Goal: Task Accomplishment & Management: Manage account settings

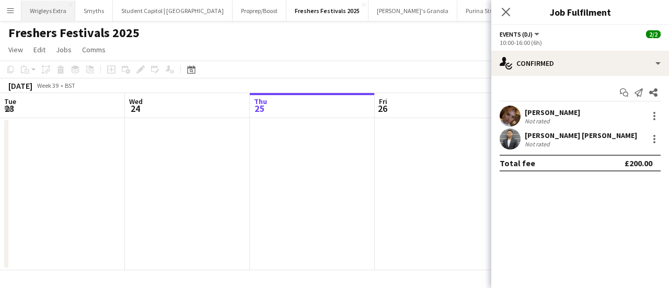
scroll to position [0, 463]
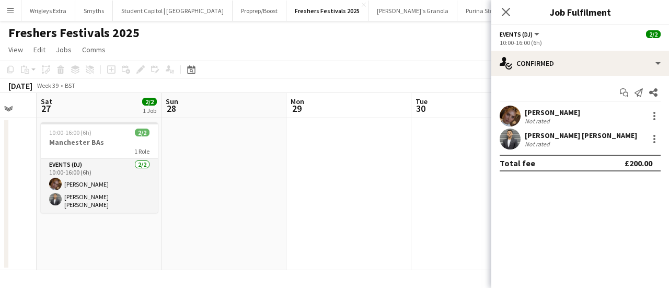
click at [136, 210] on app-date-cell "10:00-16:00 (6h) 2/2 Manchester BAs 1 Role Events (DJ) [DATE] 10:00-16:00 (6h) …" at bounding box center [99, 194] width 125 height 152
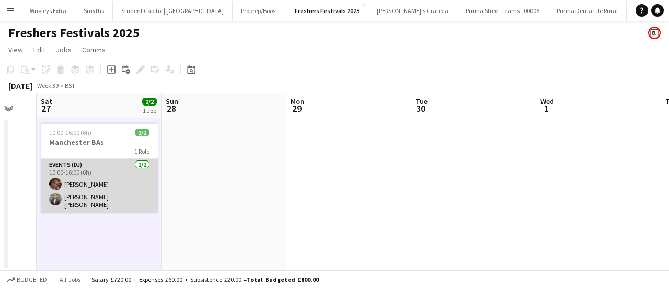
click at [130, 195] on app-card-role "Events (DJ) [DATE] 10:00-16:00 (6h) Imogen [PERSON_NAME] [PERSON_NAME]" at bounding box center [99, 186] width 117 height 54
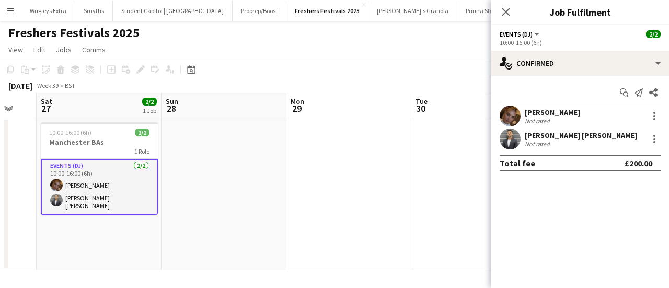
click at [584, 134] on div "[PERSON_NAME] [PERSON_NAME]" at bounding box center [581, 135] width 112 height 9
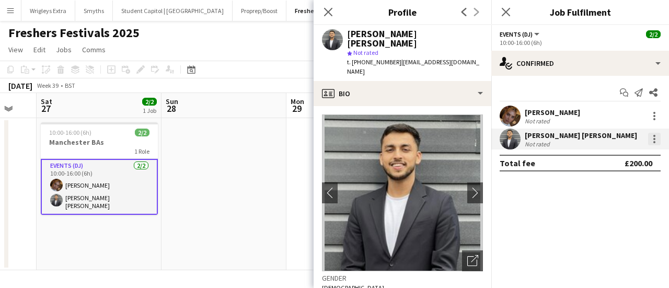
click at [655, 139] on div at bounding box center [654, 139] width 13 height 13
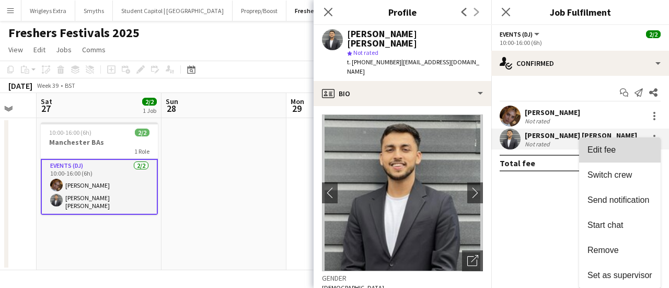
click at [620, 151] on span "Edit fee" at bounding box center [619, 149] width 65 height 9
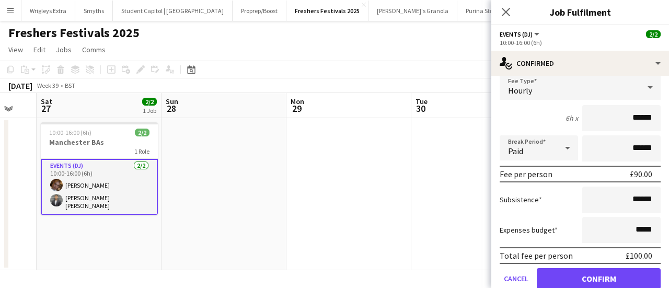
scroll to position [105, 0]
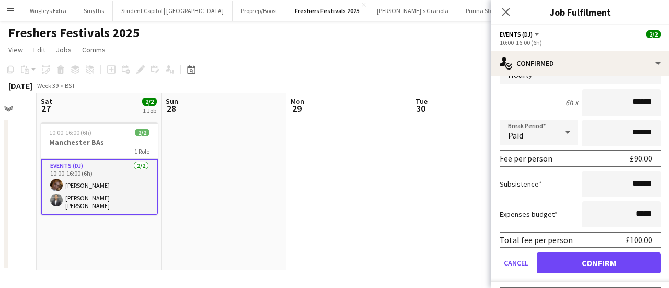
drag, startPoint x: 554, startPoint y: 214, endPoint x: 498, endPoint y: 215, distance: 56.5
click at [498, 215] on form "Fee Type Hourly 6h x ****** Break Period Paid ****** Fee per person £90.00 Subs…" at bounding box center [580, 170] width 178 height 223
click at [508, 17] on app-icon "Close pop-in" at bounding box center [506, 12] width 15 height 15
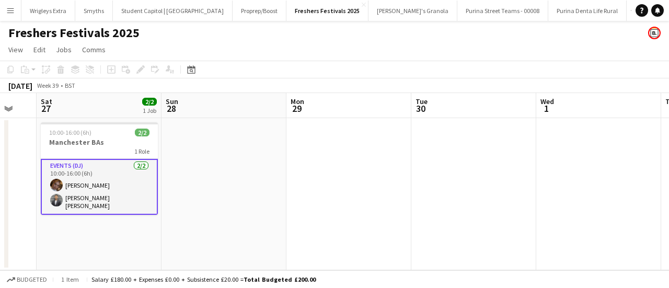
click at [12, 9] on app-icon "Menu" at bounding box center [10, 10] width 8 height 8
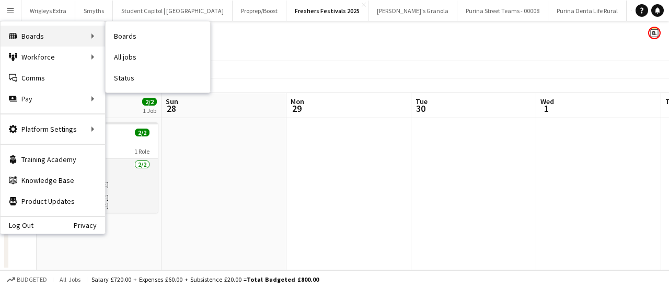
click at [44, 29] on div "Boards Boards" at bounding box center [53, 36] width 105 height 21
click at [63, 36] on div "Boards Boards" at bounding box center [53, 36] width 105 height 21
click at [142, 38] on link "Boards" at bounding box center [158, 36] width 105 height 21
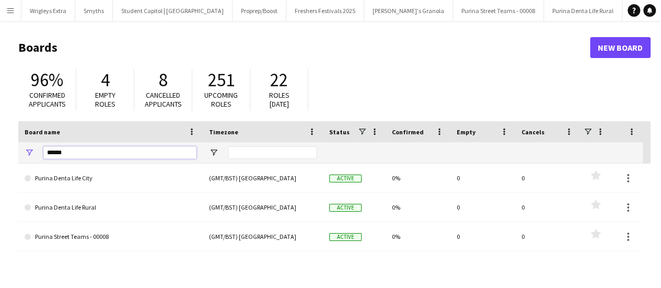
drag, startPoint x: 73, startPoint y: 157, endPoint x: 29, endPoint y: 157, distance: 43.9
click at [29, 157] on div "******" at bounding box center [110, 152] width 184 height 21
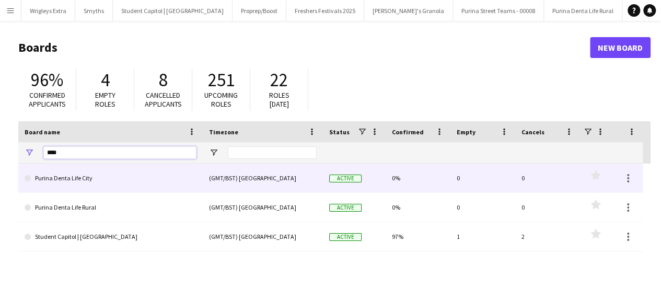
type input "****"
click at [82, 186] on link "Purina Denta Life City" at bounding box center [111, 178] width 172 height 29
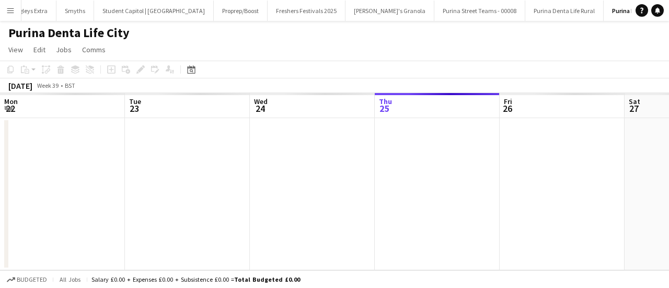
scroll to position [0, 250]
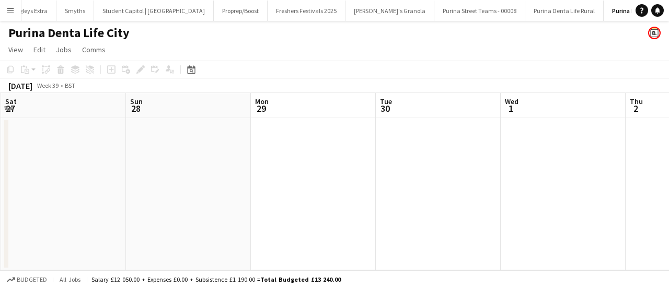
drag, startPoint x: 133, startPoint y: 171, endPoint x: 573, endPoint y: 164, distance: 439.6
click at [573, 164] on app-calendar-viewport "Wed 24 Thu 25 Fri 26 Sat 27 Sun 28 Mon 29 Tue 30 Wed 1 Thu 2 Fri 3 Sat 4" at bounding box center [334, 181] width 669 height 177
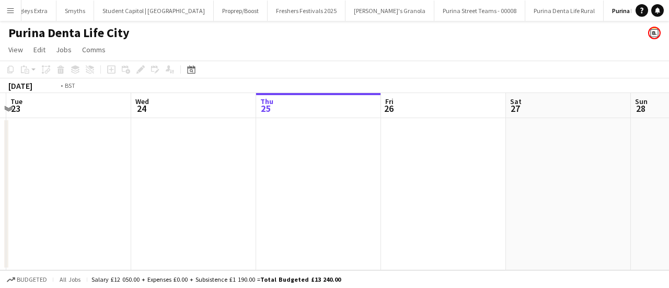
drag, startPoint x: 189, startPoint y: 174, endPoint x: 71, endPoint y: 176, distance: 118.1
click at [384, 164] on app-calendar-viewport "Sat 20 Sun 21 Mon 22 Tue 23 Wed 24 Thu 25 Fri 26 Sat 27 Sun 28 Mon 29 Tue 30" at bounding box center [334, 181] width 669 height 177
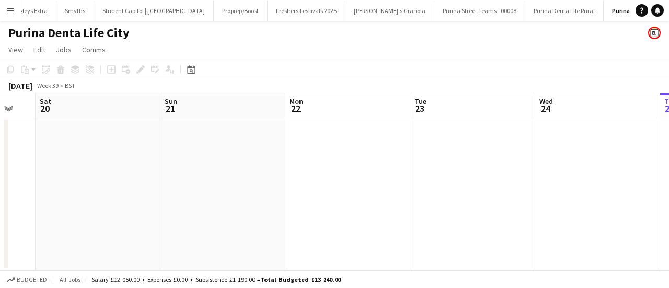
drag, startPoint x: 71, startPoint y: 176, endPoint x: 441, endPoint y: 167, distance: 370.1
click at [441, 167] on app-calendar-viewport "Thu 18 Fri 19 Sat 20 Sun 21 Mon 22 Tue 23 Wed 24 Thu 25 Fri 26 Sat 27 Sun 28" at bounding box center [334, 181] width 669 height 177
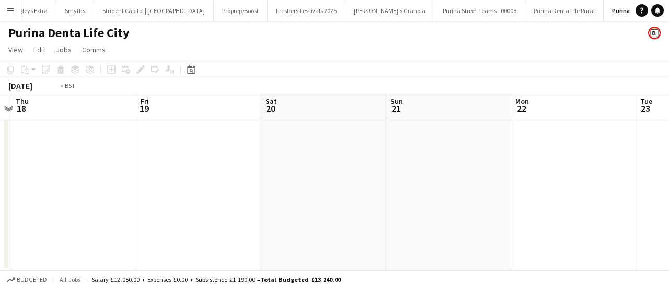
drag, startPoint x: 109, startPoint y: 178, endPoint x: 458, endPoint y: 175, distance: 349.1
click at [458, 175] on app-calendar-viewport "Tue 16 Wed 17 Thu 18 Fri 19 Sat 20 Sun 21 Mon 22 Tue 23 Wed 24 Thu 25 Fri 26" at bounding box center [334, 181] width 669 height 177
drag, startPoint x: 87, startPoint y: 173, endPoint x: 468, endPoint y: 174, distance: 381.5
click at [470, 173] on app-calendar-viewport "Sat 13 Sun 14 Mon 15 Tue 16 Wed 17 Thu 18 Fri 19 Sat 20 Sun 21 Mon 22 Tue 23" at bounding box center [334, 181] width 669 height 177
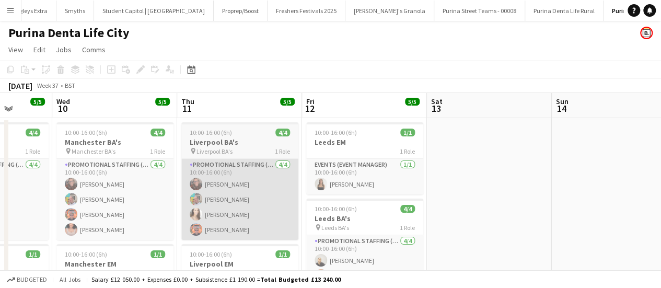
scroll to position [0, 330]
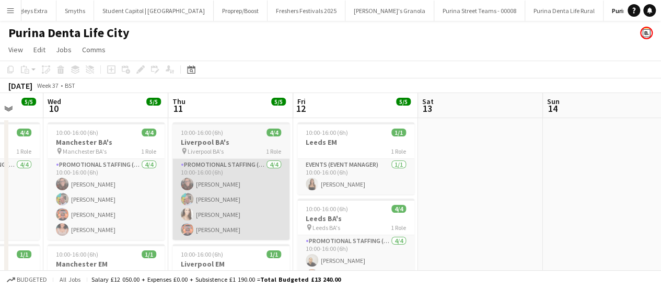
click at [478, 178] on app-calendar-viewport "Sun 7 Mon 8 Tue 9 5/5 2 Jobs Wed 10 5/5 2 Jobs Thu 11 5/5 2 Jobs Fri 12 5/5 2 J…" at bounding box center [330, 216] width 661 height 246
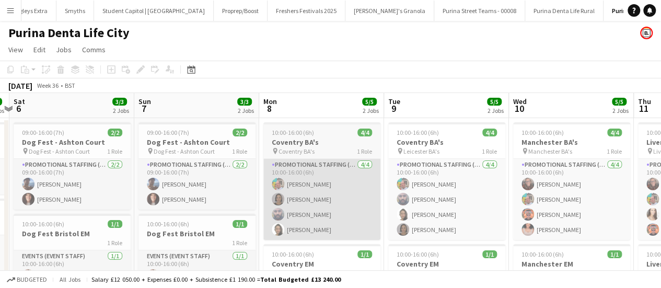
drag, startPoint x: 83, startPoint y: 182, endPoint x: 349, endPoint y: 194, distance: 266.3
click at [427, 180] on app-calendar-viewport "Thu 4 5/5 2 Jobs Fri 5 5/5 2 Jobs Sat 6 3/3 2 Jobs Sun 7 3/3 2 Jobs Mon 8 5/5 2…" at bounding box center [330, 216] width 661 height 246
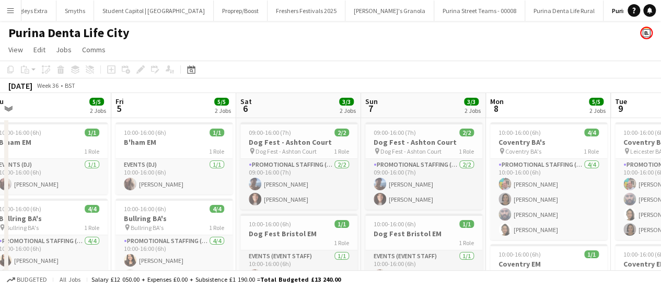
drag, startPoint x: 158, startPoint y: 196, endPoint x: 393, endPoint y: 187, distance: 234.8
click at [393, 187] on app-calendar-viewport "Tue 2 Wed 3 1/1 1 Job Thu 4 5/5 2 Jobs Fri 5 5/5 2 Jobs Sat 6 3/3 2 Jobs Sun 7 …" at bounding box center [330, 216] width 661 height 246
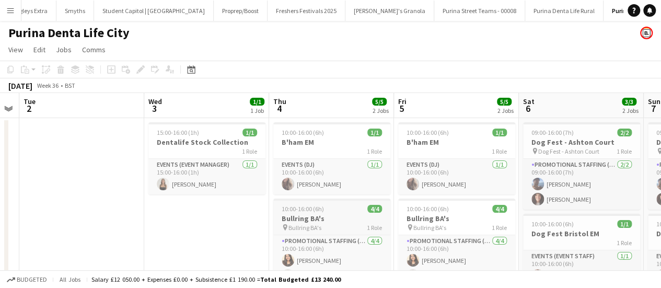
drag, startPoint x: 97, startPoint y: 188, endPoint x: 357, endPoint y: 202, distance: 261.1
click at [368, 200] on app-calendar-viewport "Sun 31 Mon 1 Tue 2 Wed 3 1/1 1 Job Thu 4 5/5 2 Jobs Fri 5 5/5 2 Jobs Sat 6 3/3 …" at bounding box center [330, 216] width 661 height 246
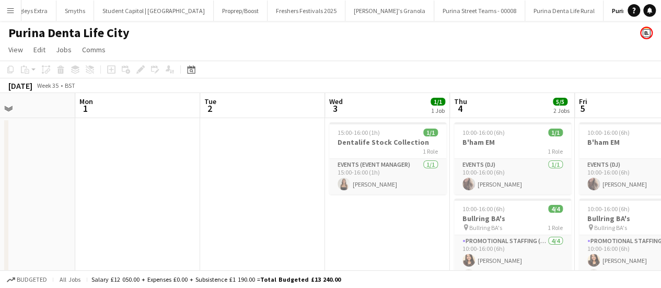
drag, startPoint x: 219, startPoint y: 203, endPoint x: 237, endPoint y: 210, distance: 19.0
click at [501, 213] on app-calendar-viewport "Fri 29 Sat 30 Sun 31 Mon 1 Tue 2 Wed 3 1/1 1 Job Thu 4 5/5 2 Jobs Fri 5 5/5 2 J…" at bounding box center [330, 216] width 661 height 246
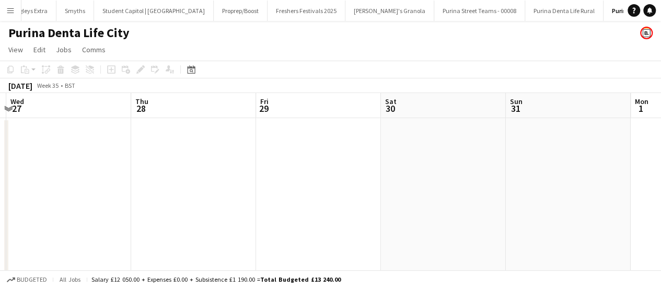
drag, startPoint x: 522, startPoint y: 200, endPoint x: 251, endPoint y: 191, distance: 270.9
click at [548, 200] on app-calendar-viewport "Mon 25 Tue 26 Wed 27 Thu 28 Fri 29 Sat 30 Sun 31 Mon 1 Tue 2 Wed 3 1/1 1 Job Th…" at bounding box center [330, 216] width 661 height 246
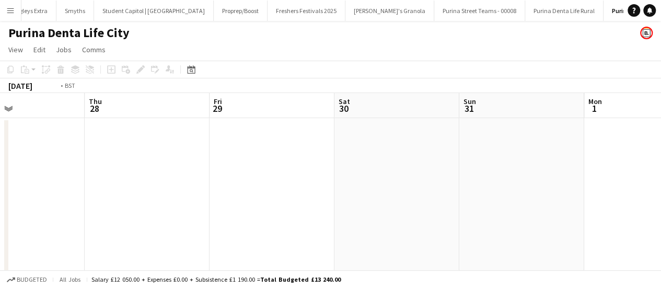
drag, startPoint x: 207, startPoint y: 188, endPoint x: 425, endPoint y: 189, distance: 217.9
click at [507, 189] on app-calendar-viewport "Mon 25 Tue 26 Wed 27 Thu 28 Fri 29 Sat 30 Sun 31 Mon 1 Tue 2 Wed 3 1/1 1 Job Th…" at bounding box center [330, 216] width 661 height 246
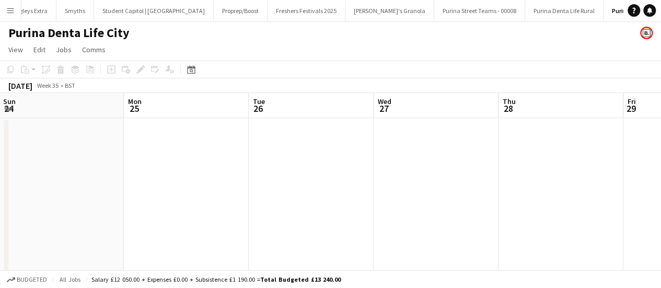
drag, startPoint x: 180, startPoint y: 188, endPoint x: 494, endPoint y: 188, distance: 314.6
click at [495, 188] on app-calendar-viewport "Fri 22 2/5 2 Jobs Sat 23 Sun 24 Mon 25 Tue 26 Wed 27 Thu 28 Fri 29 Sat 30 Sun 3…" at bounding box center [330, 220] width 661 height 255
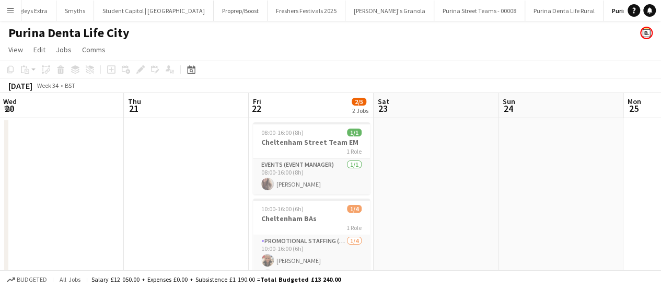
scroll to position [0, 293]
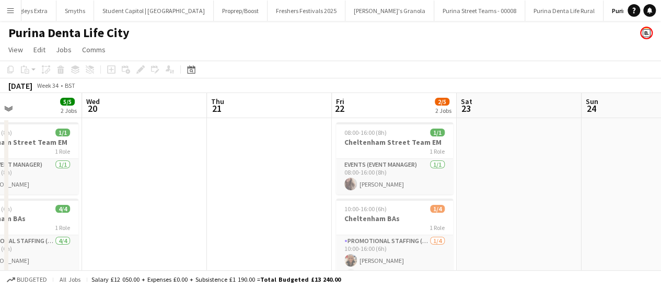
drag, startPoint x: 302, startPoint y: 192, endPoint x: 349, endPoint y: 192, distance: 47.6
click at [349, 192] on app-calendar-viewport "Sun 17 1/1 1 Job Mon 18 6/6 3 Jobs Tue 19 5/5 2 Jobs Wed 20 Thu 21 Fri 22 2/5 2…" at bounding box center [330, 259] width 661 height 332
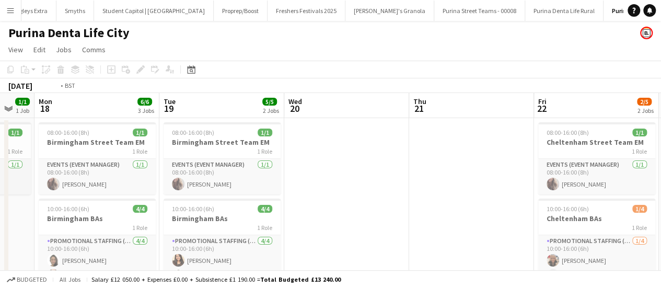
drag, startPoint x: 310, startPoint y: 193, endPoint x: 428, endPoint y: 192, distance: 117.1
click at [428, 192] on app-calendar-viewport "Sat 16 Sun 17 1/1 1 Job Mon 18 6/6 3 Jobs Tue 19 5/5 2 Jobs Wed 20 Thu 21 Fri 2…" at bounding box center [330, 259] width 661 height 332
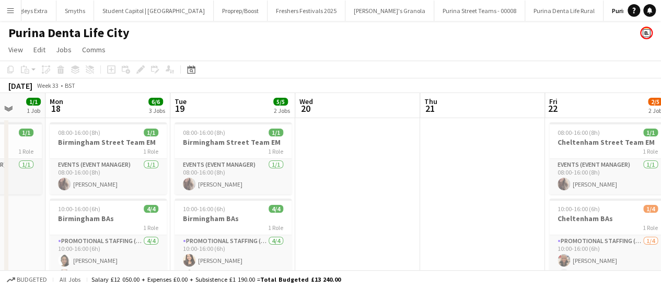
scroll to position [0, 267]
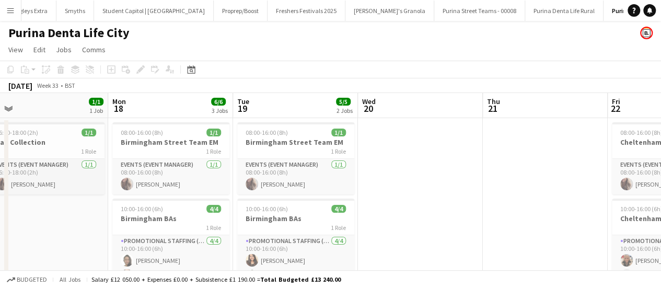
drag, startPoint x: 278, startPoint y: 187, endPoint x: 403, endPoint y: 196, distance: 125.7
click at [403, 196] on app-calendar-viewport "Fri 15 Sat 16 Sun 17 1/1 1 Job Mon 18 6/6 3 Jobs Tue 19 5/5 2 Jobs Wed 20 Thu 2…" at bounding box center [330, 259] width 661 height 332
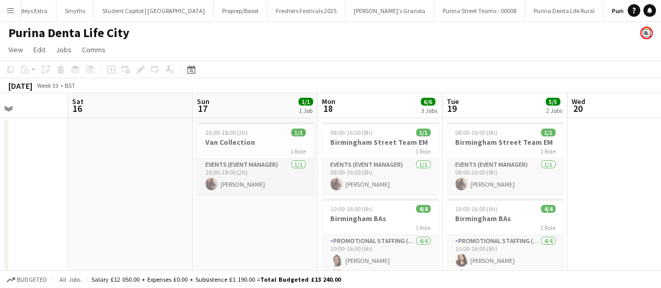
drag, startPoint x: 105, startPoint y: 197, endPoint x: 413, endPoint y: 213, distance: 308.8
click at [545, 214] on app-calendar-viewport "Wed 13 5/5 2 Jobs Thu 14 5/6 3 Jobs Fri 15 Sat 16 Sun 17 1/1 1 Job Mon 18 6/6 3…" at bounding box center [330, 259] width 661 height 332
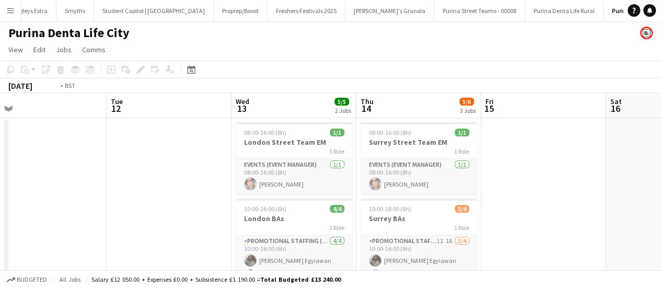
drag, startPoint x: 256, startPoint y: 204, endPoint x: 568, endPoint y: 196, distance: 312.1
click at [568, 196] on app-calendar-viewport "Sat 9 2/4 2 Jobs Sun 10 1/1 1 Job Mon 11 Tue 12 Wed 13 5/5 2 Jobs Thu 14 5/6 3 …" at bounding box center [330, 259] width 661 height 332
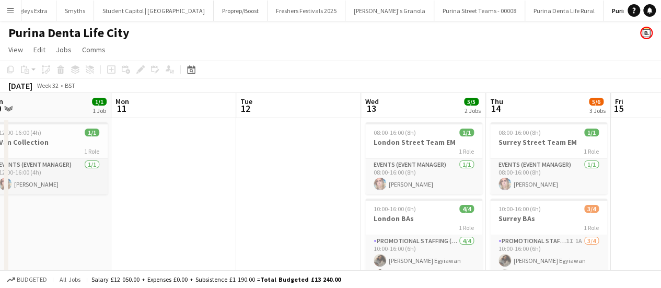
scroll to position [0, 264]
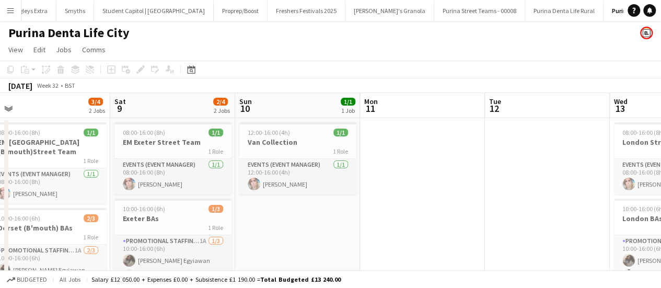
drag, startPoint x: 238, startPoint y: 184, endPoint x: 487, endPoint y: 189, distance: 248.8
click at [487, 189] on app-calendar-viewport "Wed 6 4/4 2 Jobs Thu 7 2/2 2 Jobs Fri 8 3/4 2 Jobs Sat 9 2/4 2 Jobs Sun 10 1/1 …" at bounding box center [330, 259] width 661 height 332
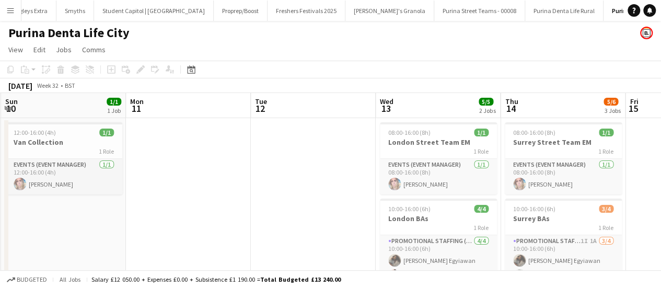
scroll to position [0, 276]
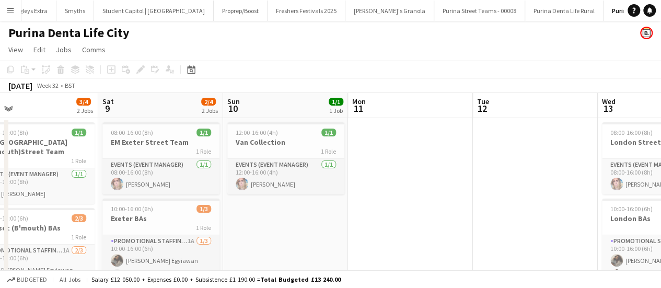
drag, startPoint x: 307, startPoint y: 191, endPoint x: 267, endPoint y: 189, distance: 40.8
click at [267, 189] on app-calendar-viewport "Wed 6 4/4 2 Jobs Thu 7 2/2 2 Jobs Fri 8 3/4 2 Jobs Sat 9 2/4 2 Jobs Sun 10 1/1 …" at bounding box center [330, 259] width 661 height 332
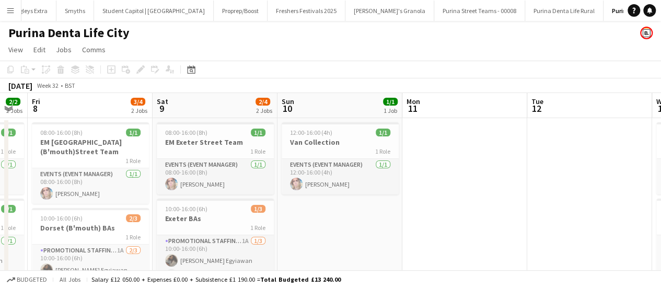
scroll to position [0, 303]
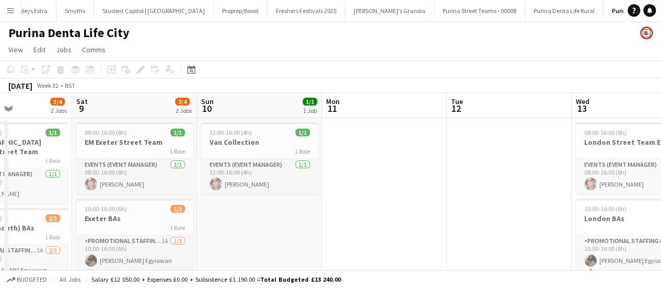
drag, startPoint x: 181, startPoint y: 180, endPoint x: 403, endPoint y: 181, distance: 222.6
click at [405, 179] on app-calendar-viewport "Wed 6 4/4 2 Jobs Thu 7 2/2 2 Jobs Fri 8 3/4 2 Jobs Sat 9 2/4 2 Jobs Sun 10 1/1 …" at bounding box center [330, 259] width 661 height 332
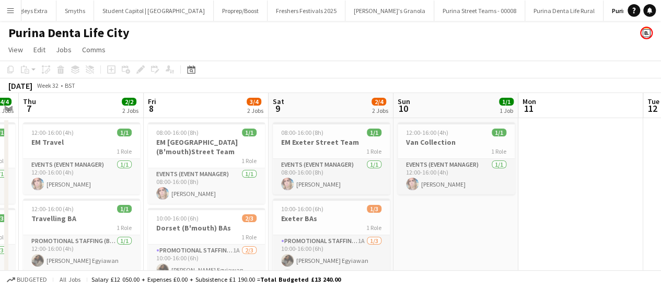
scroll to position [0, 228]
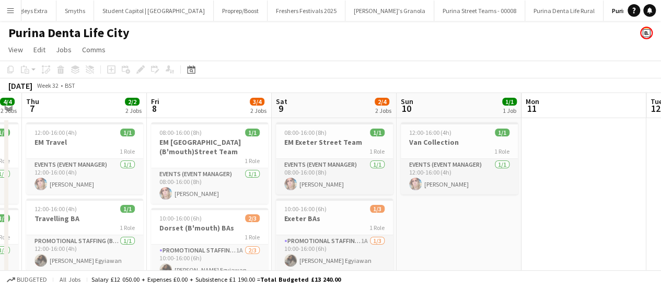
drag, startPoint x: 260, startPoint y: 214, endPoint x: 460, endPoint y: 191, distance: 201.0
click at [460, 191] on app-calendar-viewport "Tue 5 4/4 2 Jobs Wed 6 4/4 2 Jobs Thu 7 2/2 2 Jobs Fri 8 3/4 2 Jobs Sat 9 2/4 2…" at bounding box center [330, 259] width 661 height 332
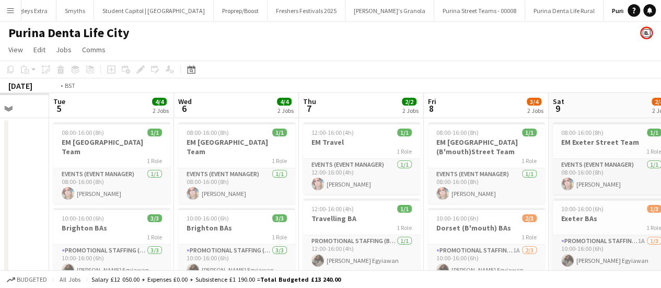
scroll to position [0, 248]
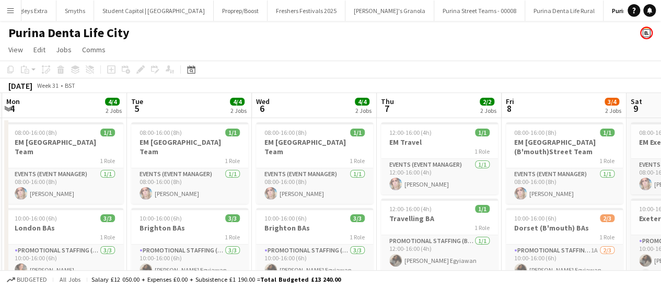
drag, startPoint x: 103, startPoint y: 191, endPoint x: 458, endPoint y: 184, distance: 354.9
click at [458, 184] on app-calendar-viewport "Sat 2 4/4 2 Jobs Sun 3 2/2 2 Jobs Mon 4 4/4 2 Jobs Tue 5 4/4 2 Jobs Wed 6 4/4 2…" at bounding box center [330, 259] width 661 height 332
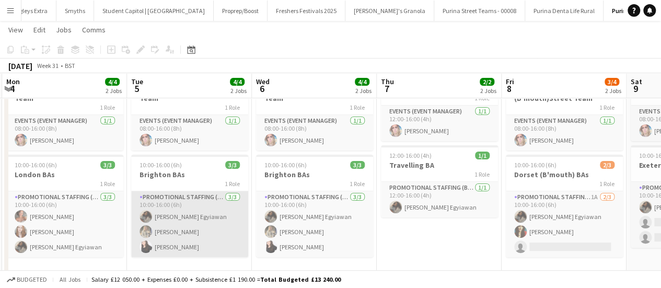
click at [175, 234] on app-card-role "Promotional Staffing (Brand Ambassadors) [DATE] 10:00-16:00 (6h) [PERSON_NAME] …" at bounding box center [189, 224] width 117 height 66
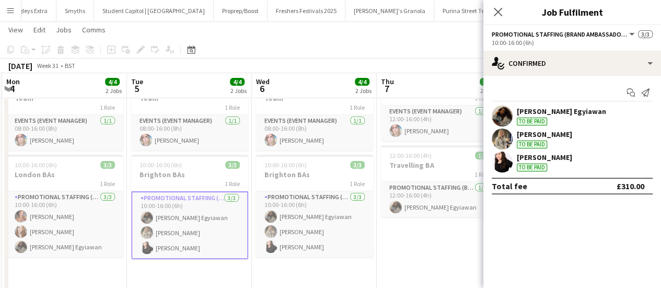
click at [531, 157] on div "[PERSON_NAME]" at bounding box center [544, 157] width 55 height 9
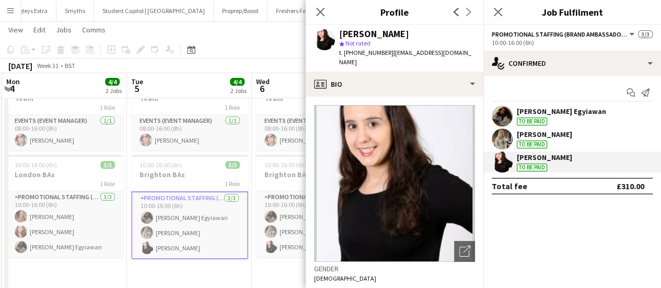
click at [573, 224] on mat-expansion-panel "check Confirmed Start chat Send notification [PERSON_NAME] Egyiawan To be paid …" at bounding box center [572, 182] width 178 height 212
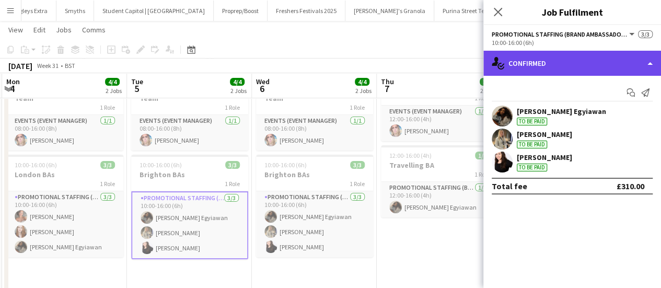
click at [645, 59] on div "single-neutral-actions-check-2 Confirmed" at bounding box center [572, 63] width 178 height 25
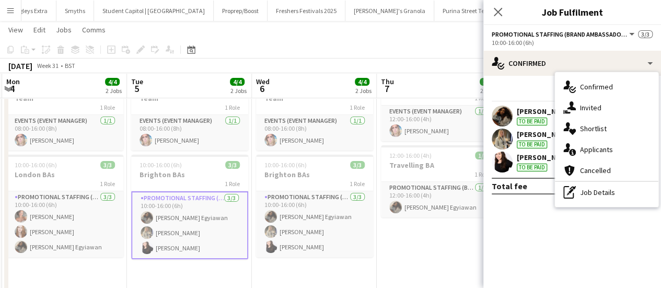
click at [495, 232] on mat-expansion-panel "check Confirmed Start chat Send notification [PERSON_NAME] Egyiawan To be paid …" at bounding box center [572, 182] width 178 height 212
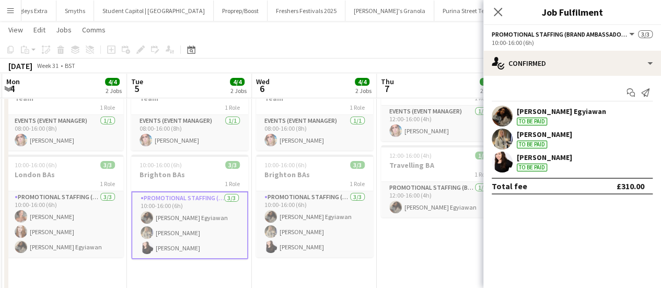
click at [519, 131] on div "[PERSON_NAME]" at bounding box center [544, 134] width 55 height 9
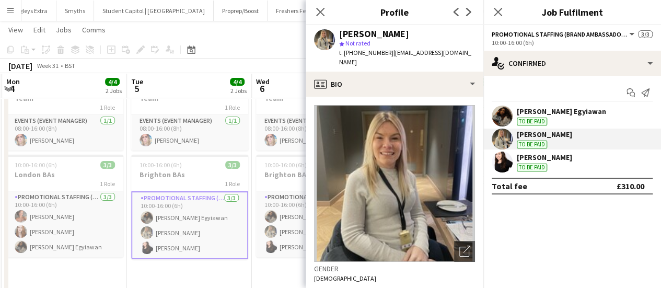
click at [530, 160] on div "[PERSON_NAME]" at bounding box center [544, 157] width 55 height 9
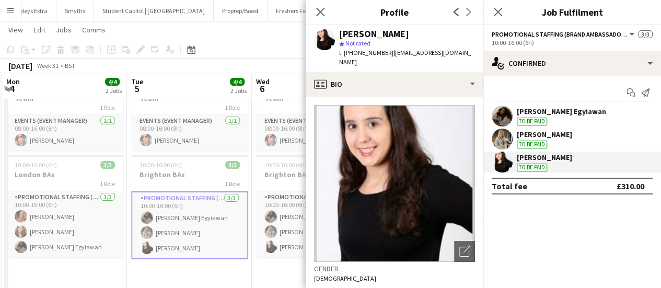
click at [528, 242] on mat-expansion-panel "check Confirmed Start chat Send notification [PERSON_NAME] Egyiawan To be paid …" at bounding box center [572, 182] width 178 height 212
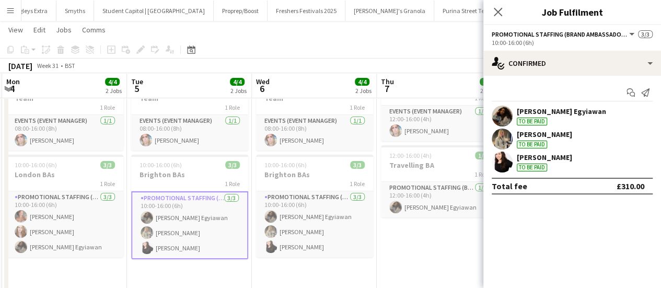
click at [234, 256] on app-date-cell "08:00-16:00 (8h) 1/1 EM [GEOGRAPHIC_DATA] Team 1 Role Events (Event Manager) [D…" at bounding box center [189, 218] width 125 height 307
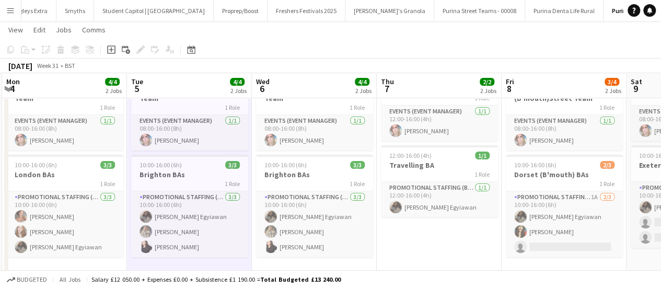
drag, startPoint x: 237, startPoint y: 202, endPoint x: 432, endPoint y: 180, distance: 196.2
click at [432, 180] on app-calendar-viewport "Sat 2 4/4 2 Jobs Sun 3 2/2 2 Jobs Mon 4 4/4 2 Jobs Tue 5 4/4 2 Jobs Wed 6 4/4 2…" at bounding box center [330, 181] width 661 height 384
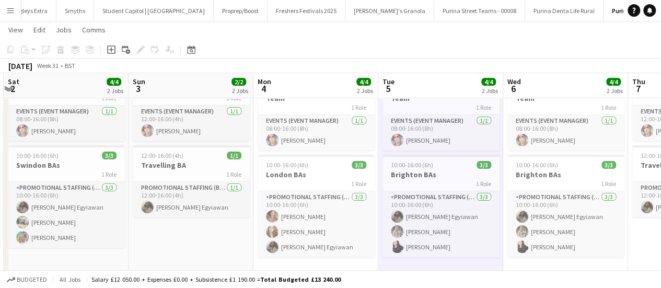
drag, startPoint x: 200, startPoint y: 181, endPoint x: 504, endPoint y: 178, distance: 304.2
click at [506, 178] on app-calendar-viewport "Thu 31 4/4 2 Jobs Fri 1 4/4 2 Jobs Sat 2 4/4 2 Jobs Sun 3 2/2 2 Jobs Mon 4 4/4 …" at bounding box center [330, 181] width 661 height 384
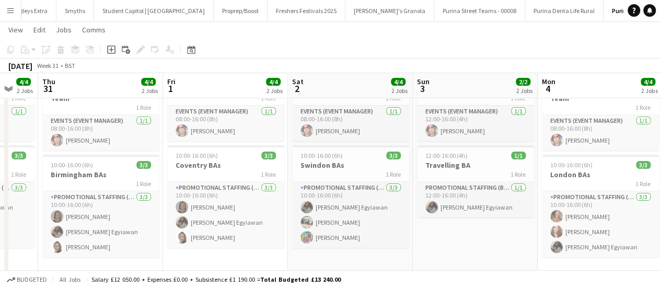
drag, startPoint x: 376, startPoint y: 177, endPoint x: 483, endPoint y: 178, distance: 107.1
click at [483, 178] on app-calendar-viewport "Mon 28 Tue 29 2/2 2 Jobs Wed 30 4/4 2 Jobs Thu 31 4/4 2 Jobs Fri 1 4/4 2 Jobs S…" at bounding box center [330, 181] width 661 height 384
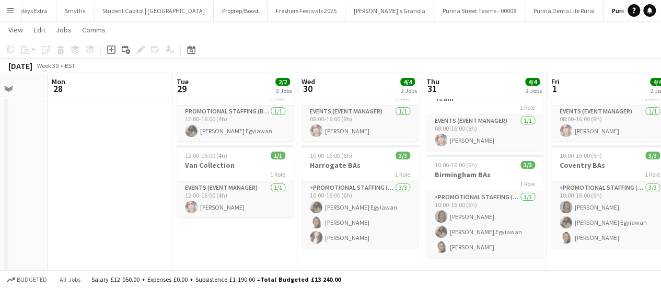
drag, startPoint x: 211, startPoint y: 184, endPoint x: 459, endPoint y: 183, distance: 247.7
click at [459, 183] on app-calendar-viewport "Fri 25 Sat 26 Sun 27 Mon 28 Tue 29 2/2 2 Jobs Wed 30 4/4 2 Jobs Thu 31 4/4 2 Jo…" at bounding box center [330, 181] width 661 height 384
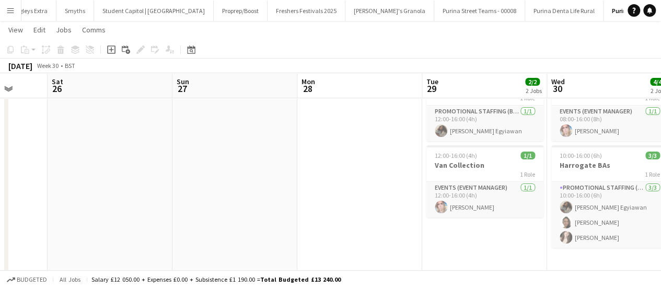
scroll to position [0, 211]
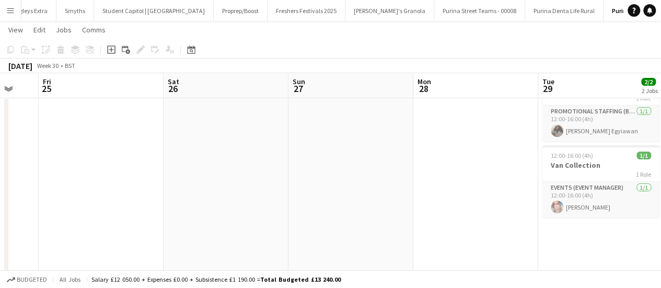
drag, startPoint x: 407, startPoint y: 178, endPoint x: 454, endPoint y: 179, distance: 47.6
click at [454, 179] on app-calendar-viewport "Wed 23 Thu 24 Fri 25 Sat 26 Sun 27 Mon 28 Tue 29 2/2 2 Jobs Wed 30 4/4 2 Jobs T…" at bounding box center [330, 181] width 661 height 384
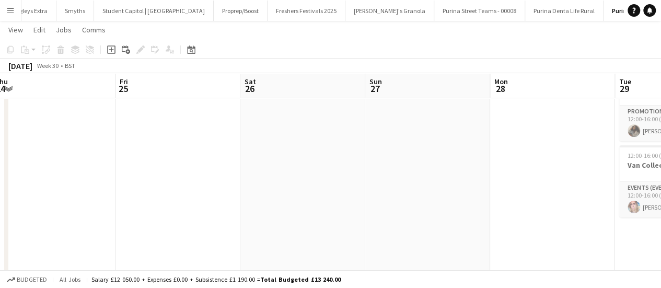
drag, startPoint x: 144, startPoint y: 182, endPoint x: 205, endPoint y: 167, distance: 62.6
click at [219, 184] on app-calendar-viewport "Tue 22 Wed 23 Thu 24 Fri 25 Sat 26 Sun 27 Mon 28 Tue 29 2/2 2 Jobs Wed 30 4/4 2…" at bounding box center [330, 181] width 661 height 384
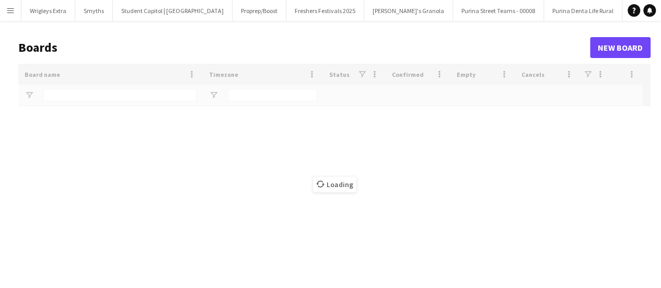
type input "****"
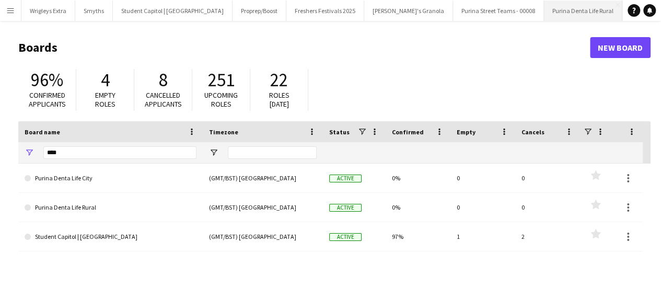
click at [544, 14] on button "Purina Denta Life Rural Close" at bounding box center [583, 11] width 78 height 20
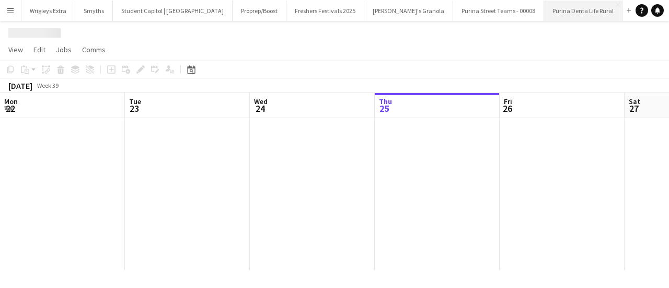
scroll to position [0, 250]
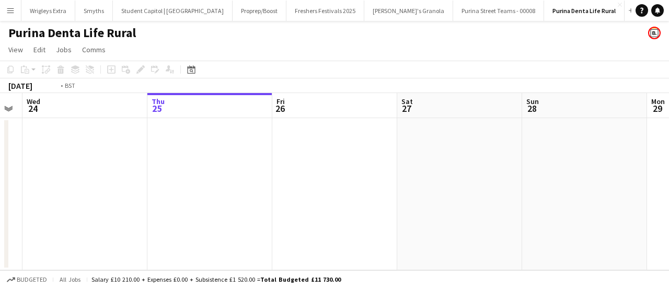
drag, startPoint x: 424, startPoint y: 188, endPoint x: 504, endPoint y: 183, distance: 80.1
click at [504, 184] on app-calendar-viewport "Mon 22 Tue 23 Wed 24 Thu 25 Fri 26 Sat 27 Sun 28 Mon 29 Tue 30 Wed 1 Thu 2" at bounding box center [334, 181] width 669 height 177
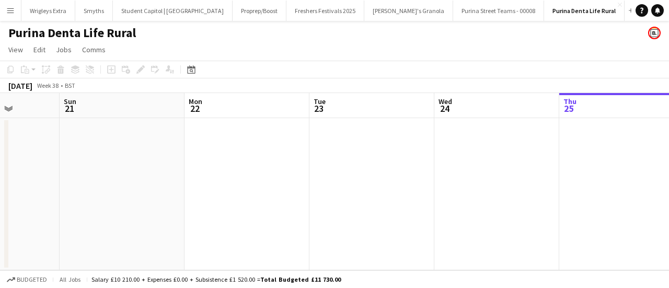
drag, startPoint x: 189, startPoint y: 181, endPoint x: 446, endPoint y: 178, distance: 257.1
click at [539, 176] on app-calendar-viewport "Thu 18 Fri 19 Sat 20 Sun 21 Mon 22 Tue 23 Wed 24 Thu 25 Fri 26 Sat 27 Sun 28" at bounding box center [334, 181] width 669 height 177
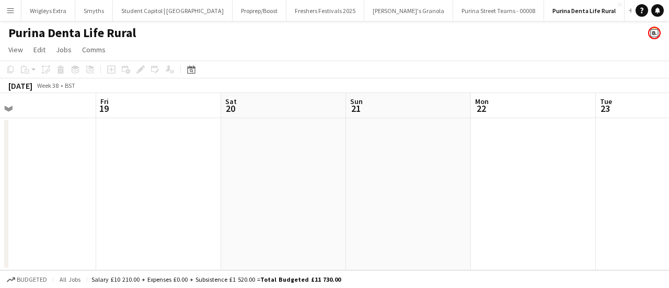
drag, startPoint x: 178, startPoint y: 177, endPoint x: 331, endPoint y: 175, distance: 153.7
click at [476, 178] on app-calendar-viewport "Tue 16 Wed 17 Thu 18 Fri 19 Sat 20 Sun 21 Mon 22 Tue 23 Wed 24 Thu 25 Fri 26" at bounding box center [334, 181] width 669 height 177
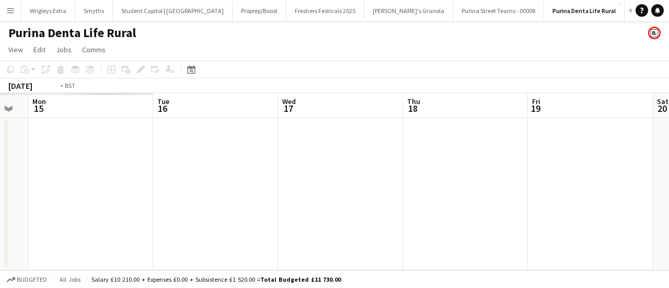
drag, startPoint x: 111, startPoint y: 177, endPoint x: 324, endPoint y: 180, distance: 212.7
click at [474, 184] on app-calendar-viewport "Sat 13 Sun 14 Mon 15 Tue 16 Wed 17 Thu 18 Fri 19 Sat 20 Sun 21 Mon 22 Tue 23" at bounding box center [334, 181] width 669 height 177
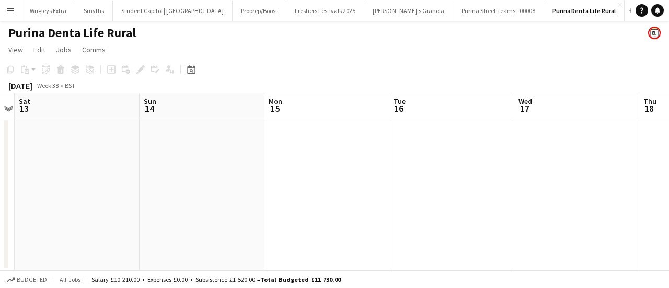
drag, startPoint x: 378, startPoint y: 180, endPoint x: 218, endPoint y: 182, distance: 160.5
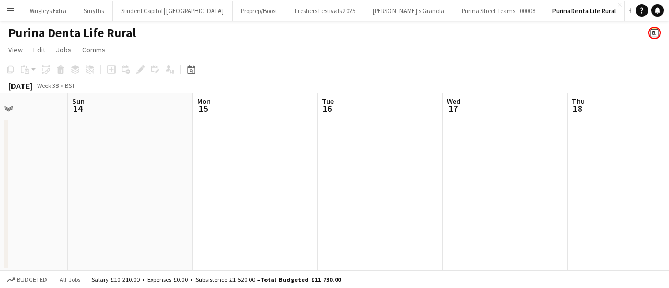
click at [477, 184] on app-calendar-viewport "Thu 11 Fri 12 Sat 13 Sun 14 Mon 15 Tue 16 Wed 17 Thu 18 Fri 19 Sat 20 Sun 21" at bounding box center [334, 181] width 669 height 177
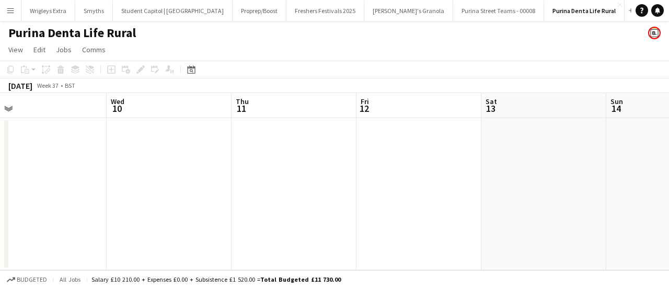
drag, startPoint x: 136, startPoint y: 182, endPoint x: 444, endPoint y: 180, distance: 308.3
click at [444, 180] on app-calendar-viewport "Mon 8 Tue 9 Wed 10 Thu 11 Fri 12 Sat 13 Sun 14 Mon 15 Tue 16 Wed 17 Thu 18" at bounding box center [334, 181] width 669 height 177
drag, startPoint x: 127, startPoint y: 170, endPoint x: 160, endPoint y: 178, distance: 34.4
click at [490, 173] on app-calendar-viewport "Wed 3 Thu 4 Fri 5 Sat 6 Sun 7 Mon 8 Tue 9 Wed 10 Thu 11 Fri 12 Sat 13" at bounding box center [334, 181] width 669 height 177
drag, startPoint x: 160, startPoint y: 178, endPoint x: 480, endPoint y: 179, distance: 319.8
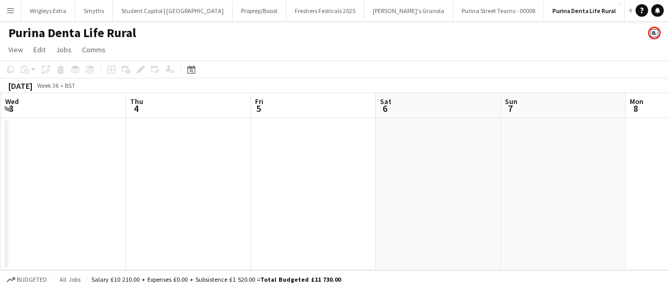
click at [480, 179] on app-calendar-viewport "Mon 1 Tue 2 Wed 3 Thu 4 Fri 5 Sat 6 Sun 7 Mon 8 Tue 9 Wed 10 Thu 11" at bounding box center [334, 181] width 669 height 177
drag, startPoint x: 230, startPoint y: 185, endPoint x: 545, endPoint y: 176, distance: 314.2
click at [545, 176] on app-calendar-viewport "Mon 1 Tue 2 Wed 3 Thu 4 Fri 5 Sat 6 Sun 7 Mon 8 Tue 9 Wed 10 Thu 11" at bounding box center [334, 181] width 669 height 177
drag, startPoint x: 158, startPoint y: 177, endPoint x: 551, endPoint y: 172, distance: 393.0
click at [551, 172] on app-calendar-viewport "Fri 29 Sat 30 Sun 31 Mon 1 Tue 2 Wed 3 Thu 4 Fri 5 Sat 6 Sun 7 Mon 8" at bounding box center [334, 181] width 669 height 177
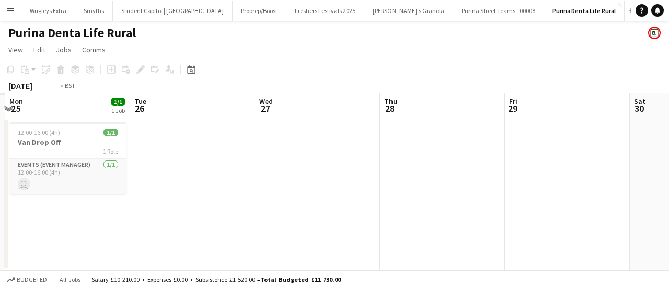
drag, startPoint x: 100, startPoint y: 173, endPoint x: 470, endPoint y: 171, distance: 369.5
click at [490, 171] on app-calendar-viewport "Sat 23 Sun 24 Mon 25 1/1 1 Job Tue 26 Wed 27 Thu 28 Fri 29 Sat 30 Sun 31 Mon 1 …" at bounding box center [334, 181] width 669 height 177
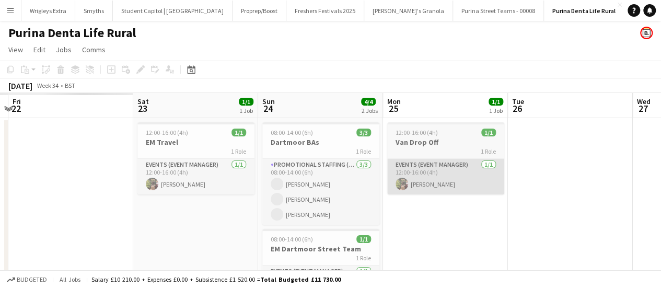
drag, startPoint x: 146, startPoint y: 174, endPoint x: 454, endPoint y: 177, distance: 307.3
click at [476, 172] on app-calendar-viewport "Wed 20 Thu 21 Fri 22 Sat 23 1/1 1 Job Sun 24 4/4 2 Jobs Mon 25 1/1 1 Job Tue 26…" at bounding box center [330, 213] width 661 height 240
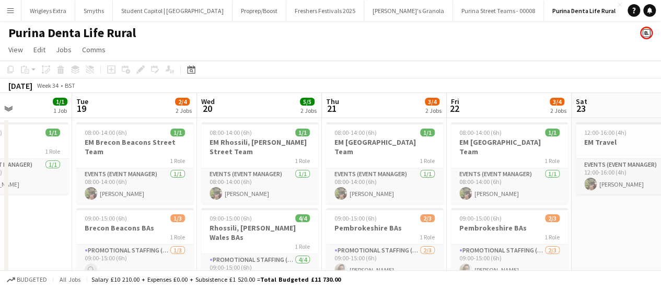
drag, startPoint x: 158, startPoint y: 179, endPoint x: 565, endPoint y: 180, distance: 407.1
click at [582, 179] on app-calendar-viewport "Sun 17 Mon 18 1/1 1 Job Tue 19 2/4 2 Jobs Wed 20 5/5 2 Jobs Thu 21 3/4 2 Jobs F…" at bounding box center [330, 225] width 661 height 264
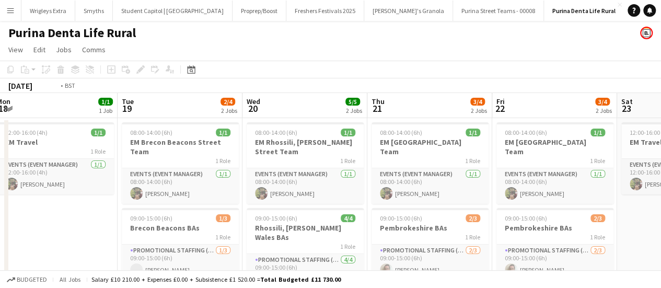
drag, startPoint x: 45, startPoint y: 175, endPoint x: 196, endPoint y: 181, distance: 150.6
click at [438, 175] on app-calendar-viewport "Sat 16 2/4 2 Jobs Sun 17 2/4 2 Jobs Mon 18 1/1 1 Job Tue 19 2/4 2 Jobs Wed 20 5…" at bounding box center [330, 225] width 661 height 264
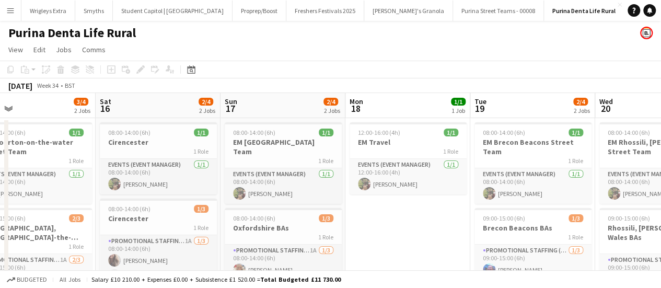
click at [467, 180] on app-calendar-viewport "Wed 13 4/4 2 Jobs Thu 14 4/4 2 Jobs Fri 15 3/4 2 Jobs Sat 16 2/4 2 Jobs Sun 17 …" at bounding box center [330, 225] width 661 height 264
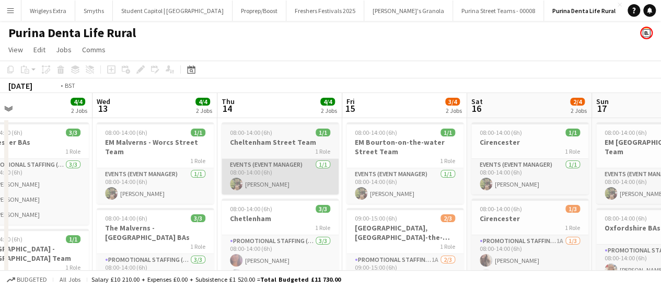
drag, startPoint x: 211, startPoint y: 192, endPoint x: 537, endPoint y: 180, distance: 326.3
click at [537, 180] on app-calendar-viewport "Sun 10 Mon 11 1/1 1 Job Tue 12 4/4 2 Jobs Wed 13 4/4 2 Jobs Thu 14 4/4 2 Jobs F…" at bounding box center [330, 225] width 661 height 264
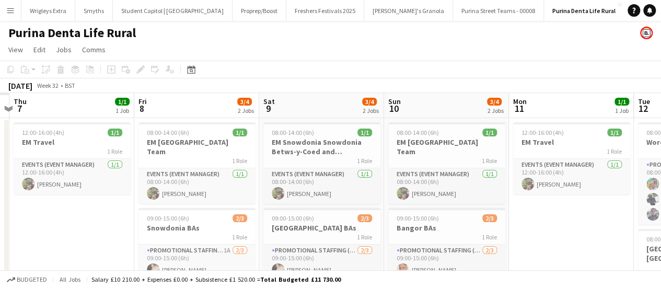
drag, startPoint x: 169, startPoint y: 186, endPoint x: 502, endPoint y: 187, distance: 332.9
click at [502, 187] on app-calendar-viewport "Tue 5 Wed 6 Thu 7 1/1 1 Job Fri 8 3/4 2 Jobs Sat 9 3/4 2 Jobs Sun 10 3/4 2 Jobs…" at bounding box center [330, 225] width 661 height 264
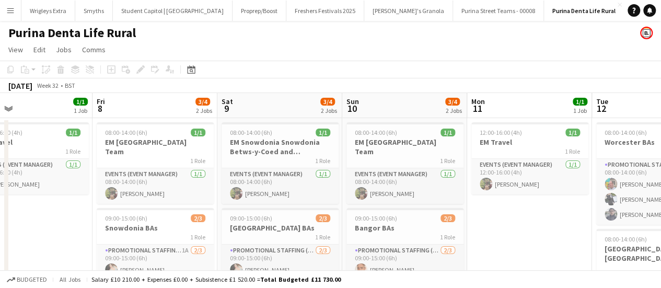
drag, startPoint x: 240, startPoint y: 193, endPoint x: 355, endPoint y: 197, distance: 114.5
click at [447, 187] on app-calendar-viewport "Tue 5 4/4 2 Jobs Wed 6 4/4 2 Jobs Thu 7 1/1 1 Job Fri 8 3/4 2 Jobs Sat 9 3/4 2 …" at bounding box center [330, 225] width 661 height 264
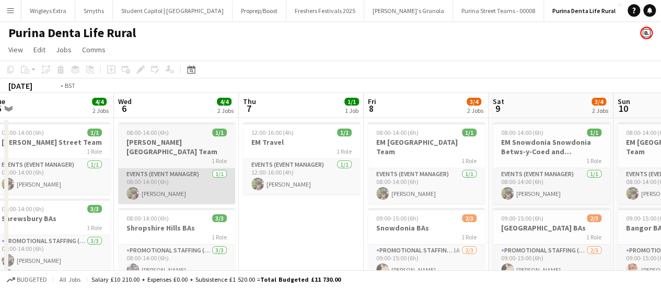
drag, startPoint x: 197, startPoint y: 199, endPoint x: 526, endPoint y: 193, distance: 329.3
click at [539, 189] on app-calendar-viewport "Sun 3 1/1 1 Job Mon 4 4/4 2 Jobs Tue 5 4/4 2 Jobs Wed 6 4/4 2 Jobs Thu 7 1/1 1 …" at bounding box center [330, 225] width 661 height 264
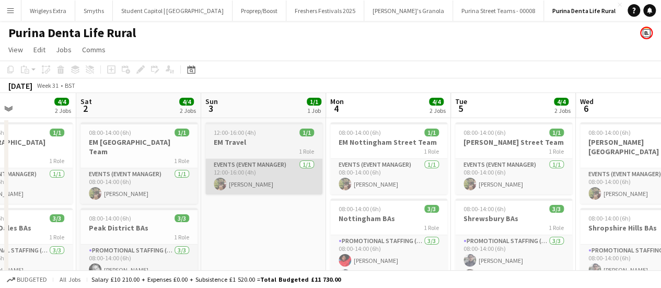
drag, startPoint x: 242, startPoint y: 178, endPoint x: 485, endPoint y: 181, distance: 243.0
click at [549, 181] on app-calendar-viewport "Wed 30 Thu 31 3/4 2 Jobs Fri 1 4/4 2 Jobs Sat 2 4/4 2 Jobs Sun 3 1/1 1 Job Mon …" at bounding box center [330, 225] width 661 height 264
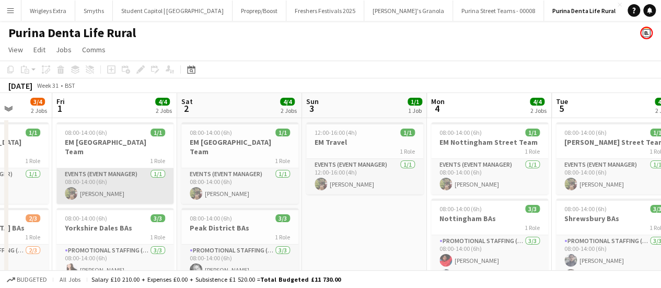
drag, startPoint x: 144, startPoint y: 177, endPoint x: 436, endPoint y: 177, distance: 292.1
click at [436, 177] on app-calendar-viewport "Tue 29 1/1 1 Job Wed 30 3/4 2 Jobs Thu 31 3/4 2 Jobs Fri 1 4/4 2 Jobs Sat 2 4/4…" at bounding box center [330, 225] width 661 height 264
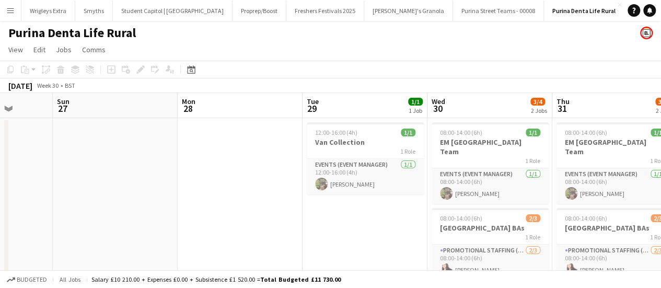
drag, startPoint x: 220, startPoint y: 174, endPoint x: 487, endPoint y: 170, distance: 267.1
click at [487, 170] on app-calendar-viewport "Thu 24 Fri 25 Sat 26 Sun 27 Mon 28 Tue 29 1/1 1 Job Wed 30 3/4 2 Jobs Thu 31 3/…" at bounding box center [330, 225] width 661 height 264
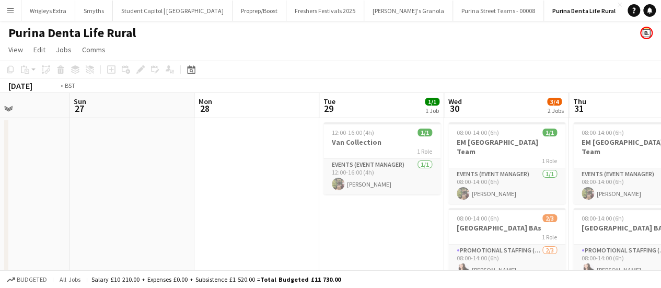
scroll to position [0, 330]
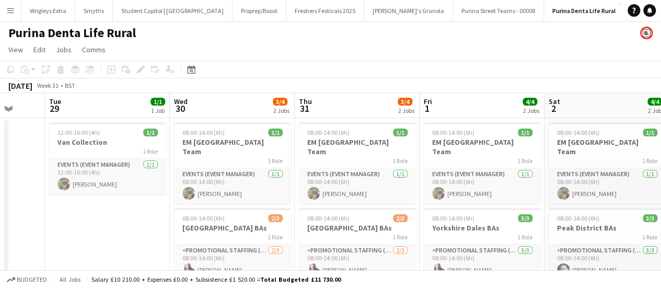
drag, startPoint x: 498, startPoint y: 204, endPoint x: 223, endPoint y: 187, distance: 274.9
click at [223, 187] on app-calendar-viewport "Sat 26 Sun 27 Mon 28 Tue 29 1/1 1 Job Wed 30 3/4 2 Jobs Thu 31 3/4 2 Jobs Fri 1…" at bounding box center [330, 225] width 661 height 264
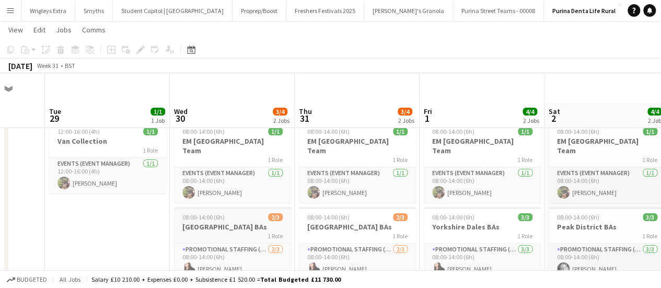
scroll to position [52, 0]
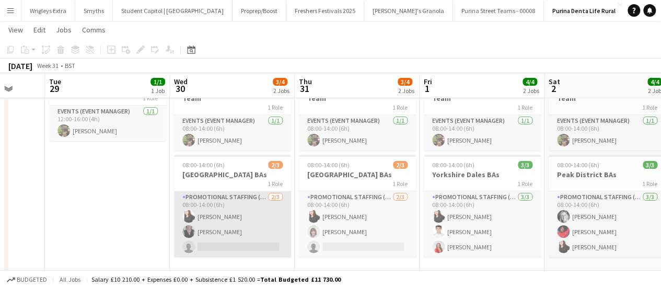
click at [223, 204] on app-card-role "Promotional Staffing (Brand Ambassadors) [DATE] 08:00-14:00 (6h) [PERSON_NAME] …" at bounding box center [232, 224] width 117 height 66
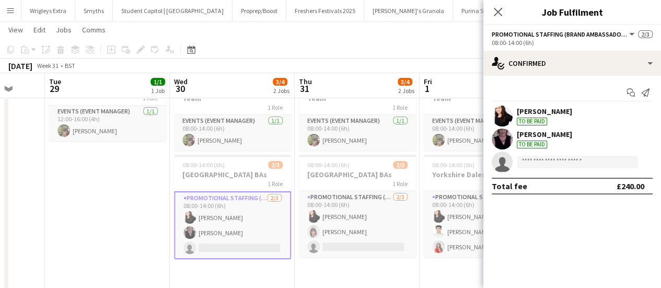
click at [541, 107] on div "[PERSON_NAME]" at bounding box center [544, 111] width 55 height 9
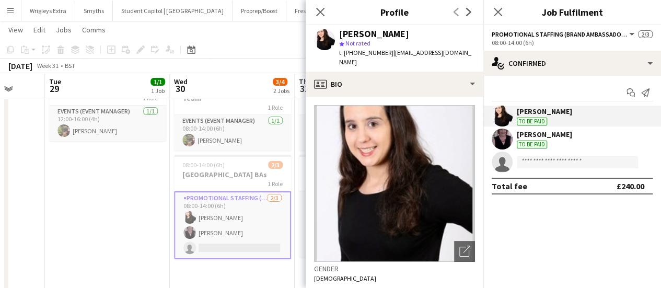
click at [603, 227] on mat-expansion-panel "check Confirmed Start chat Send notification [PERSON_NAME] To be paid [PERSON_N…" at bounding box center [572, 182] width 178 height 212
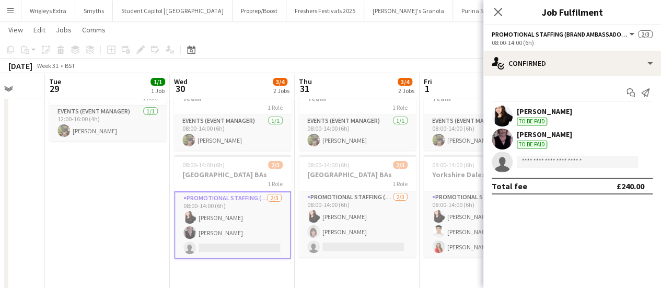
click at [339, 259] on app-date-cell "08:00-14:00 (6h) 1/1 EM [GEOGRAPHIC_DATA] Team 1 Role Events (Event Manager) [D…" at bounding box center [357, 184] width 125 height 239
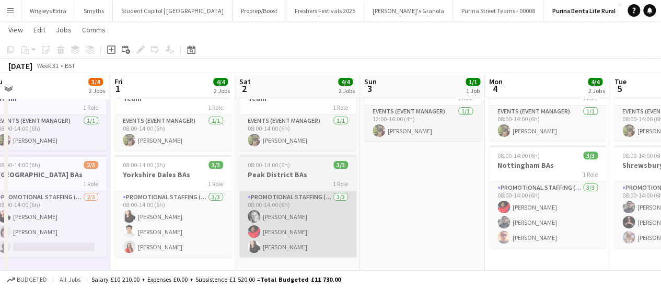
drag, startPoint x: 488, startPoint y: 222, endPoint x: 326, endPoint y: 203, distance: 162.6
click at [227, 217] on app-calendar-viewport "Mon 28 Tue 29 1/1 1 Job Wed 30 3/4 2 Jobs Thu 31 3/4 2 Jobs Fri 1 4/4 2 Jobs Sa…" at bounding box center [330, 147] width 661 height 316
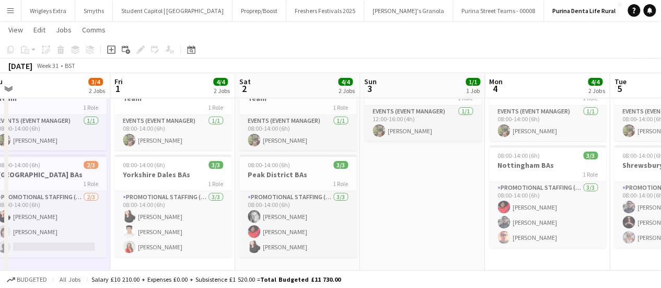
scroll to position [0, 391]
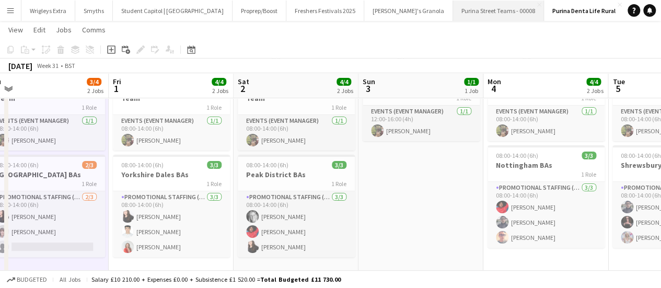
click at [453, 11] on button "Purina Street Teams - 00008 Close" at bounding box center [498, 11] width 91 height 20
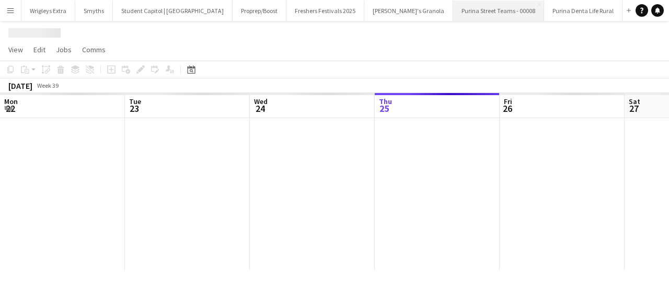
scroll to position [0, 250]
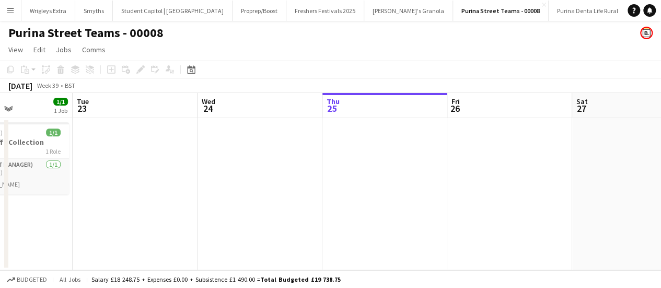
drag, startPoint x: 84, startPoint y: 220, endPoint x: 281, endPoint y: 219, distance: 197.5
click at [281, 219] on app-calendar-viewport "Sat 20 Sun 21 Mon 22 1/1 1 Job Tue 23 Wed 24 Thu 25 Fri 26 Sat 27 Sun 28 Mon 29…" at bounding box center [330, 181] width 661 height 177
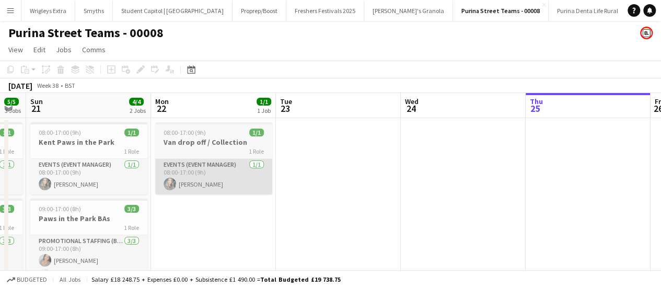
drag, startPoint x: 141, startPoint y: 210, endPoint x: 351, endPoint y: 184, distance: 212.2
click at [472, 177] on app-calendar-viewport "Fri 19 Sat 20 5/5 3 Jobs Sun 21 4/4 2 Jobs Mon 22 1/1 1 Job Tue 23 Wed 24 Thu 2…" at bounding box center [330, 251] width 661 height 317
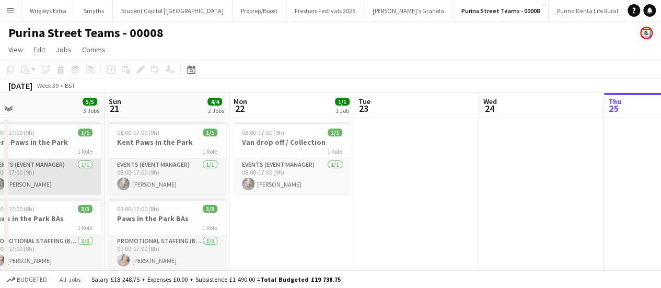
drag, startPoint x: 170, startPoint y: 180, endPoint x: 405, endPoint y: 183, distance: 234.1
click at [433, 180] on app-calendar-viewport "Thu 18 Fri 19 Sat 20 5/5 3 Jobs Sun 21 4/4 2 Jobs Mon 22 1/1 1 Job Tue 23 Wed 2…" at bounding box center [330, 251] width 661 height 317
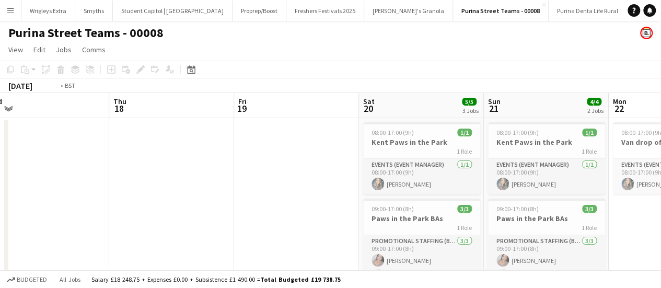
drag, startPoint x: 258, startPoint y: 180, endPoint x: 479, endPoint y: 169, distance: 221.4
click at [479, 169] on app-calendar-viewport "Mon 15 Tue 16 Wed 17 Thu 18 Fri 19 Sat 20 5/5 3 Jobs Sun 21 4/4 2 Jobs Mon 22 1…" at bounding box center [330, 251] width 661 height 317
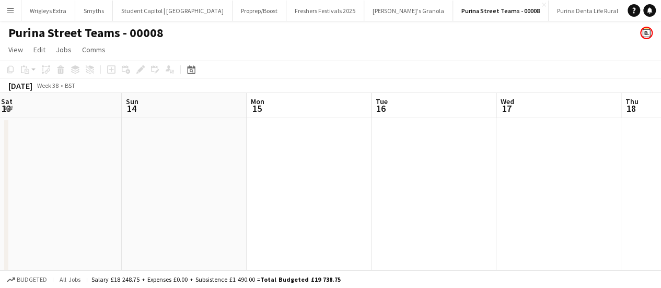
drag, startPoint x: 368, startPoint y: 171, endPoint x: 414, endPoint y: 183, distance: 47.7
click at [554, 169] on app-calendar-viewport "Thu 11 Fri 12 Sat 13 Sun 14 Mon 15 Tue 16 Wed 17 Thu 18 Fri 19 Sat 20 5/5 3 Job…" at bounding box center [330, 251] width 661 height 317
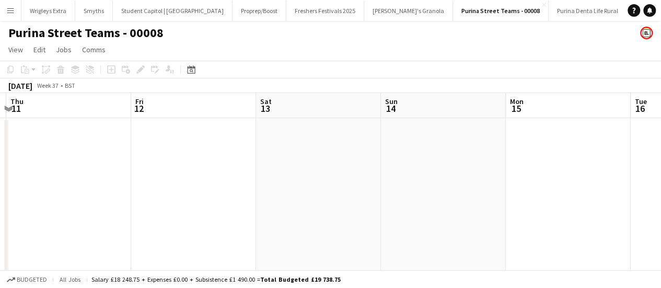
drag, startPoint x: 200, startPoint y: 184, endPoint x: 472, endPoint y: 165, distance: 273.0
click at [557, 159] on app-calendar-viewport "Tue 9 Wed 10 Thu 11 Fri 12 Sat 13 Sun 14 Mon 15 Tue 16 Wed 17 Thu 18 Fri 19" at bounding box center [330, 251] width 661 height 317
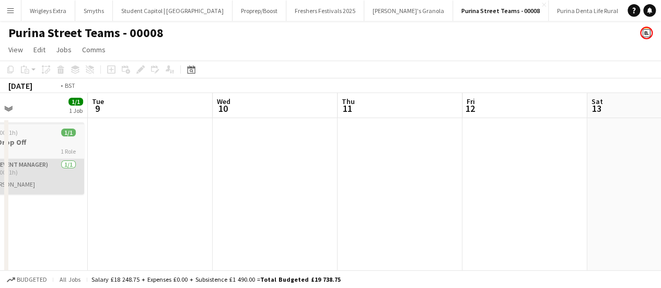
drag, startPoint x: 354, startPoint y: 163, endPoint x: 463, endPoint y: 160, distance: 108.7
click at [463, 160] on app-calendar-viewport "Sat 6 Sun 7 Mon 8 1/1 1 Job Tue 9 Wed 10 Thu 11 Fri 12 Sat 13 Sun 14 Mon 15 Tue…" at bounding box center [330, 251] width 661 height 317
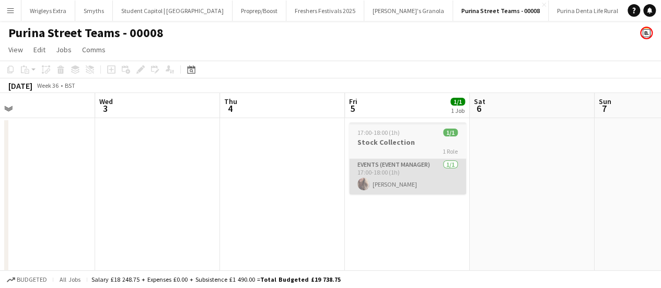
drag, startPoint x: 237, startPoint y: 156, endPoint x: 445, endPoint y: 165, distance: 208.7
click at [487, 156] on app-calendar-viewport "Sun 31 Mon 1 Tue 2 Wed 3 Thu 4 Fri 5 1/1 1 Job Sat 6 Sun 7 Mon 8 1/1 1 Job Tue …" at bounding box center [330, 251] width 661 height 317
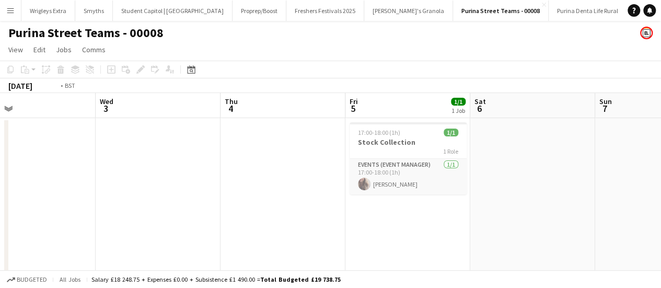
drag, startPoint x: 242, startPoint y: 182, endPoint x: 511, endPoint y: 180, distance: 268.6
click at [511, 180] on app-calendar-viewport "Sun 31 Mon 1 Tue 2 Wed 3 Thu 4 Fri 5 1/1 1 Job Sat 6 Sun 7 Mon 8 1/1 1 Job Tue …" at bounding box center [330, 251] width 661 height 317
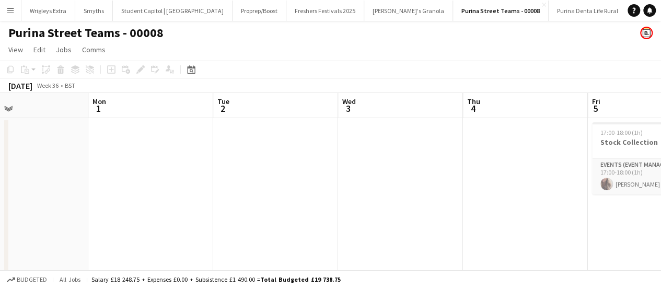
drag, startPoint x: 143, startPoint y: 179, endPoint x: 442, endPoint y: 164, distance: 299.8
click at [446, 164] on app-calendar-viewport "Fri 29 Sat 30 Sun 31 Mon 1 Tue 2 Wed 3 Thu 4 Fri 5 1/1 1 Job Sat 6 Sun 7 Mon 8 …" at bounding box center [330, 251] width 661 height 317
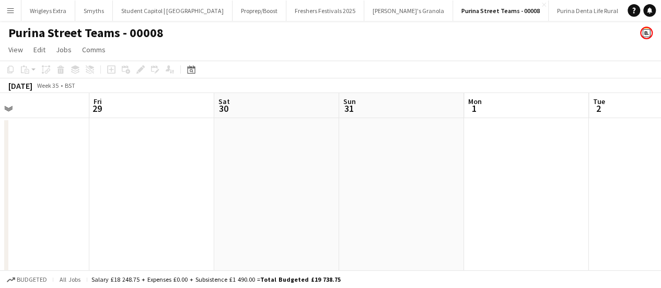
drag, startPoint x: 55, startPoint y: 172, endPoint x: 417, endPoint y: 154, distance: 362.1
click at [464, 140] on app-calendar-viewport "Tue 26 Wed 27 Thu 28 Fri 29 Sat 30 Sun 31 Mon 1 Tue 2 Wed 3 Thu 4 Fri 5 1/1 1 J…" at bounding box center [330, 251] width 661 height 317
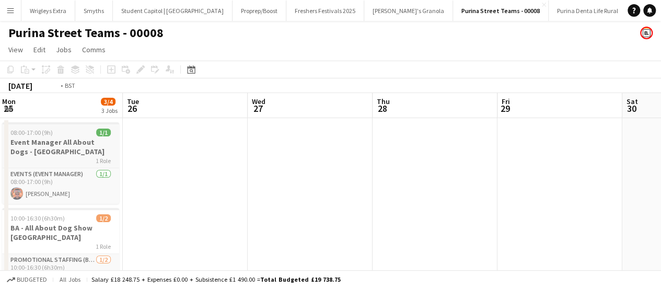
drag, startPoint x: 144, startPoint y: 178, endPoint x: 436, endPoint y: 154, distance: 293.1
click at [464, 143] on app-calendar-viewport "Sat 23 2/2 2 Jobs Sun 24 2/4 3 Jobs Mon 25 3/4 3 Jobs Tue 26 Wed 27 Thu 28 Fri …" at bounding box center [330, 253] width 661 height 321
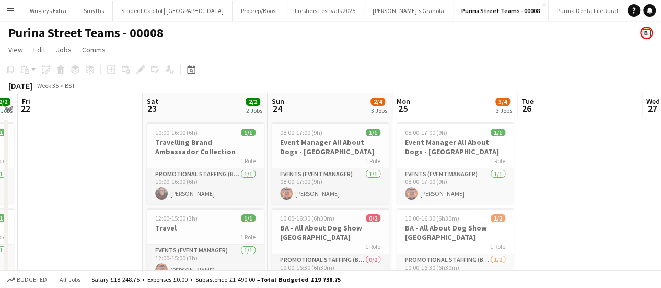
drag, startPoint x: 263, startPoint y: 168, endPoint x: 538, endPoint y: 145, distance: 275.9
click at [546, 143] on app-calendar-viewport "Wed 20 Thu 21 2/2 2 Jobs Fri 22 Sat 23 2/2 2 Jobs Sun 24 2/4 3 Jobs Mon 25 3/4 …" at bounding box center [330, 253] width 661 height 321
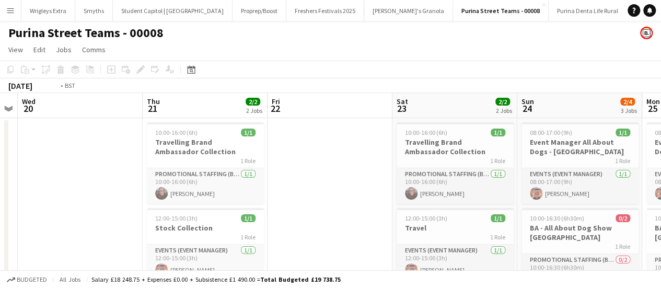
drag, startPoint x: 169, startPoint y: 158, endPoint x: 427, endPoint y: 151, distance: 258.3
click at [499, 136] on app-calendar-viewport "Mon 18 2/2 2 Jobs Tue 19 Wed 20 Thu 21 2/2 2 Jobs Fri 22 Sat 23 2/2 2 Jobs Sun …" at bounding box center [330, 253] width 661 height 321
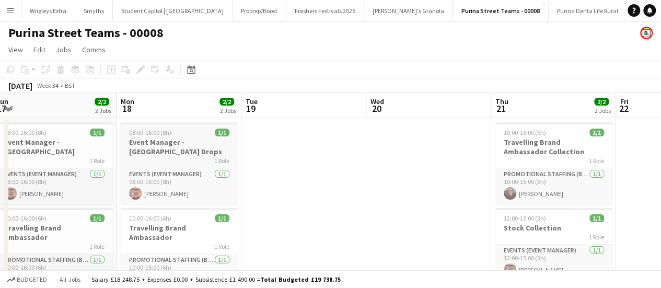
drag, startPoint x: 197, startPoint y: 147, endPoint x: 470, endPoint y: 138, distance: 274.0
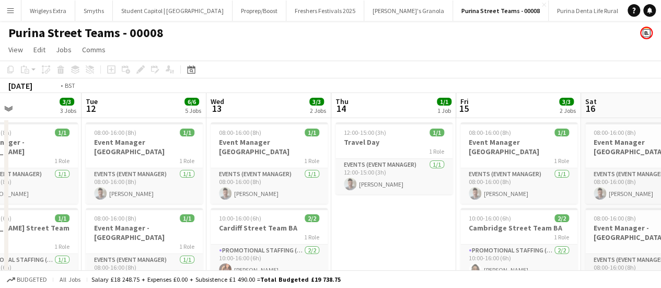
drag, startPoint x: 131, startPoint y: 138, endPoint x: 434, endPoint y: 126, distance: 303.4
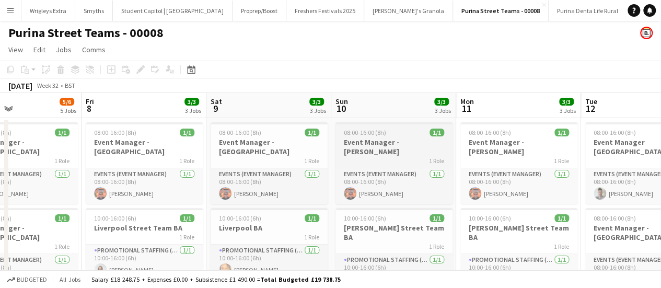
drag, startPoint x: 333, startPoint y: 129, endPoint x: 494, endPoint y: 134, distance: 160.5
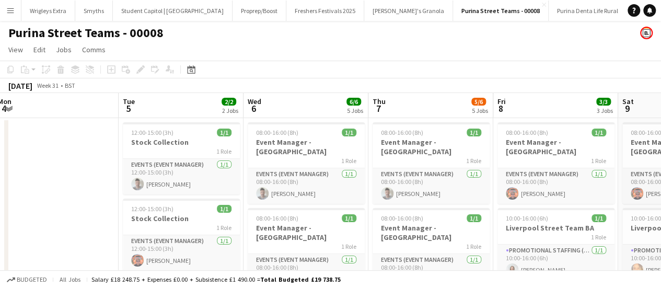
drag, startPoint x: 231, startPoint y: 135, endPoint x: 366, endPoint y: 150, distance: 135.6
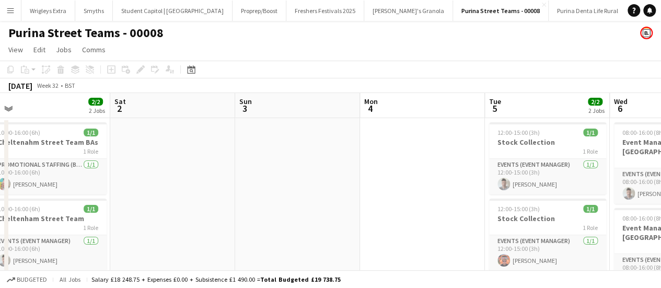
drag, startPoint x: 395, startPoint y: 135, endPoint x: 584, endPoint y: 132, distance: 189.2
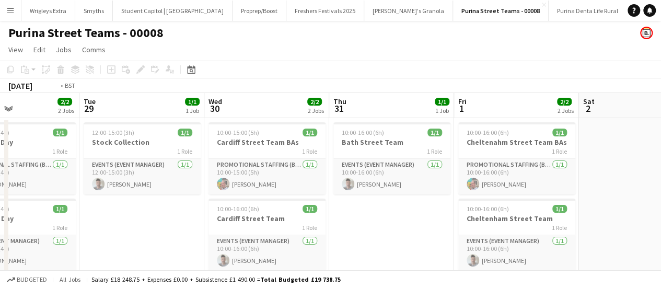
drag, startPoint x: 168, startPoint y: 159, endPoint x: 506, endPoint y: 123, distance: 340.1
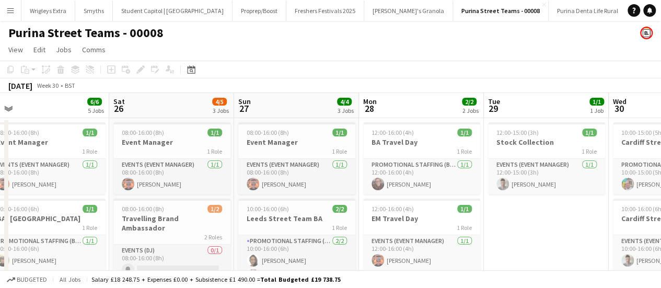
drag, startPoint x: 314, startPoint y: 143, endPoint x: 557, endPoint y: 142, distance: 243.0
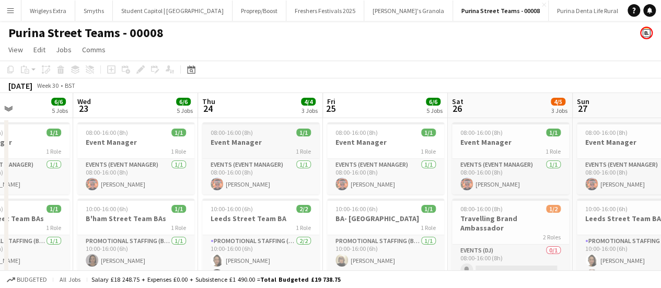
drag, startPoint x: 274, startPoint y: 152, endPoint x: 291, endPoint y: 141, distance: 20.3
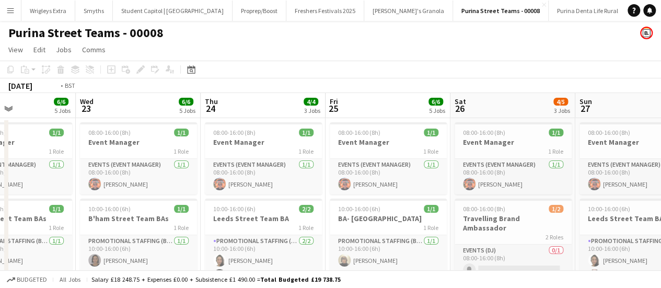
drag, startPoint x: 244, startPoint y: 140, endPoint x: 495, endPoint y: 114, distance: 253.2
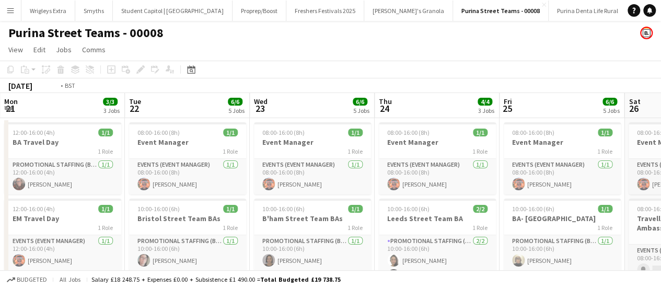
drag, startPoint x: 150, startPoint y: 154, endPoint x: 112, endPoint y: 163, distance: 39.1
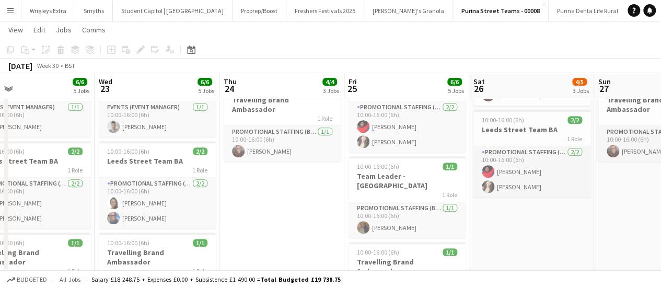
scroll to position [0, 283]
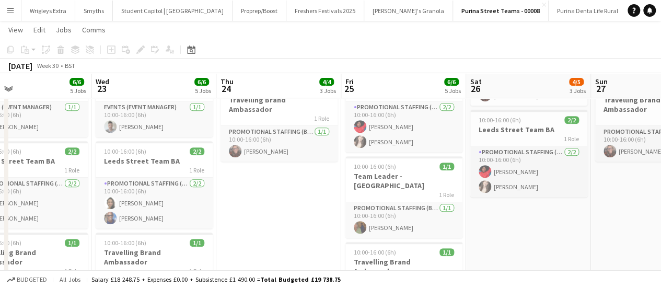
drag, startPoint x: 420, startPoint y: 182, endPoint x: 264, endPoint y: 186, distance: 155.8
click at [264, 186] on app-calendar-viewport "Sun 20 Mon 21 3/3 3 Jobs Tue 22 6/6 5 Jobs Wed 23 6/6 5 Jobs Thu 24 4/4 3 Jobs …" at bounding box center [330, 104] width 661 height 545
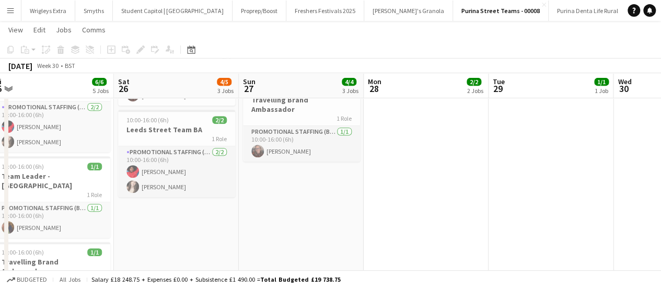
scroll to position [0, 400]
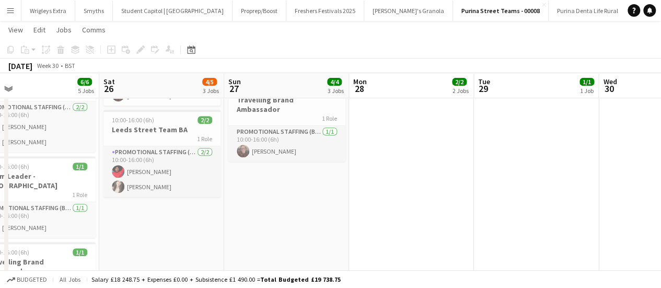
drag, startPoint x: 561, startPoint y: 199, endPoint x: 194, endPoint y: 207, distance: 367.0
click at [194, 207] on app-calendar-viewport "Tue 22 6/6 5 Jobs Wed 23 6/6 5 Jobs Thu 24 4/4 3 Jobs Fri 25 6/6 5 Jobs Sat 26 …" at bounding box center [330, 104] width 661 height 545
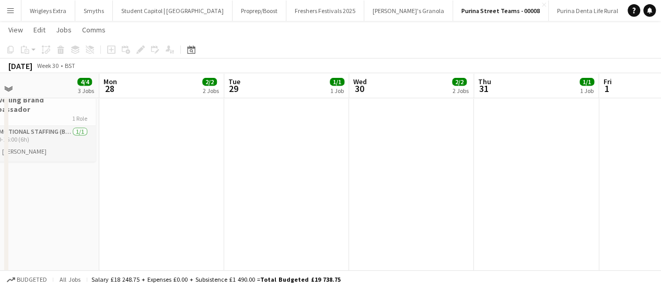
scroll to position [0, 392]
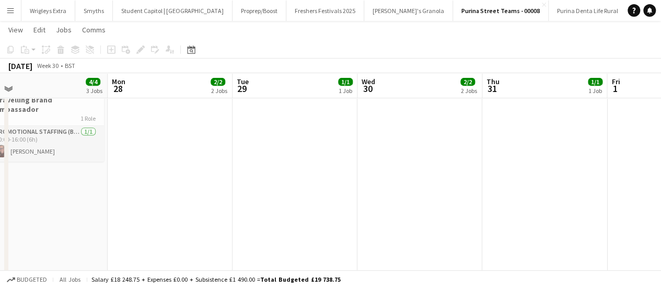
drag, startPoint x: 293, startPoint y: 201, endPoint x: 245, endPoint y: 200, distance: 48.1
click at [245, 200] on app-calendar-viewport "Thu 24 4/4 3 Jobs Fri 25 6/6 5 Jobs Sat 26 4/5 3 Jobs Sun 27 4/4 3 Jobs Mon 28 …" at bounding box center [330, 104] width 661 height 545
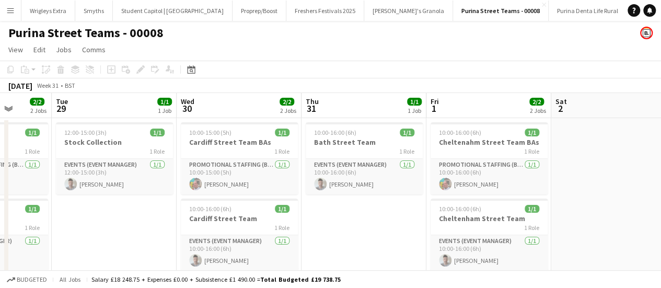
scroll to position [0, 337]
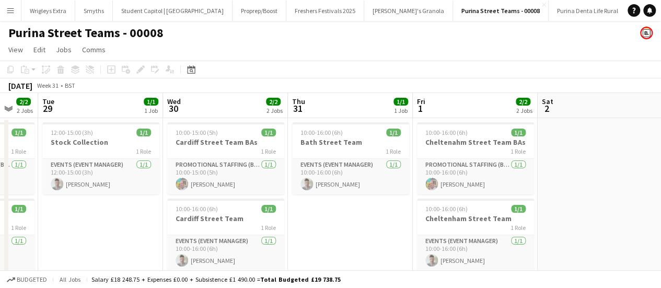
drag, startPoint x: 586, startPoint y: 219, endPoint x: 392, endPoint y: 209, distance: 194.7
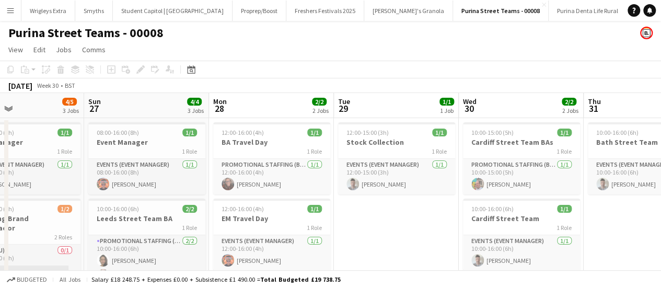
drag, startPoint x: 443, startPoint y: 205, endPoint x: 553, endPoint y: 193, distance: 111.0
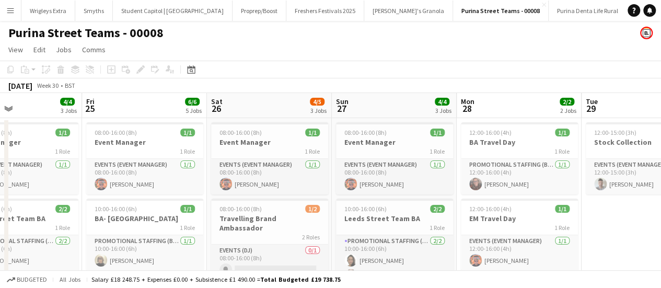
drag, startPoint x: 354, startPoint y: 214, endPoint x: 598, endPoint y: 179, distance: 246.1
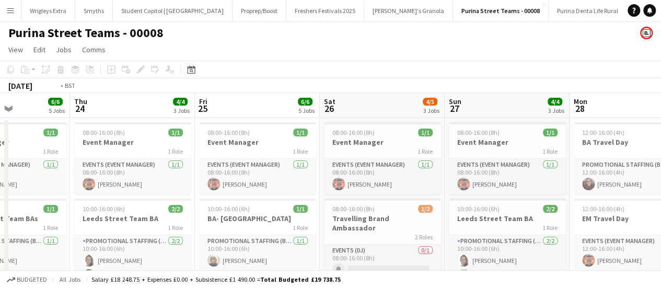
drag, startPoint x: 157, startPoint y: 203, endPoint x: 581, endPoint y: 178, distance: 424.6
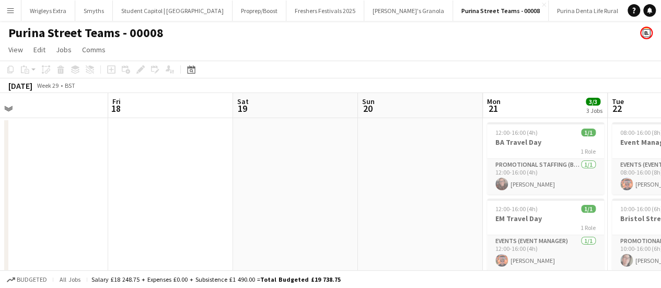
drag, startPoint x: 209, startPoint y: 192, endPoint x: 584, endPoint y: 170, distance: 376.4
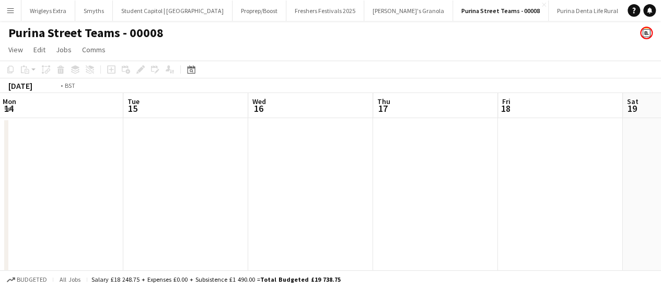
drag, startPoint x: 229, startPoint y: 188, endPoint x: 662, endPoint y: 167, distance: 432.7
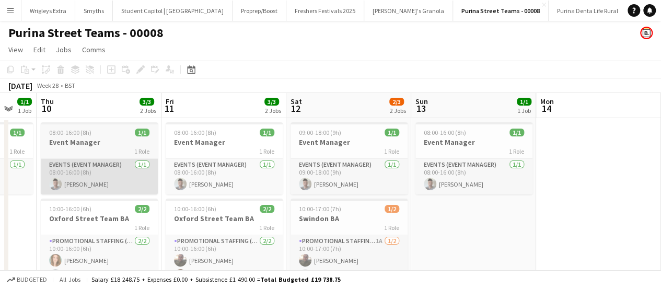
drag, startPoint x: 334, startPoint y: 174, endPoint x: 285, endPoint y: 172, distance: 48.6
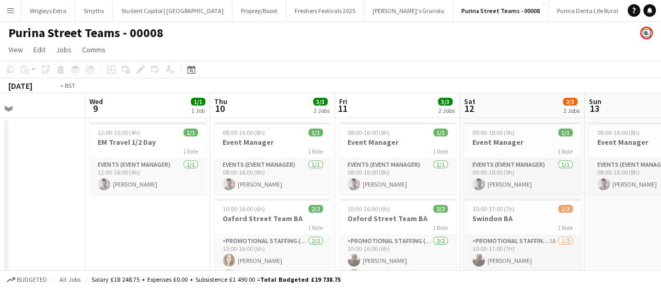
drag, startPoint x: 219, startPoint y: 172, endPoint x: 596, endPoint y: 144, distance: 378.3
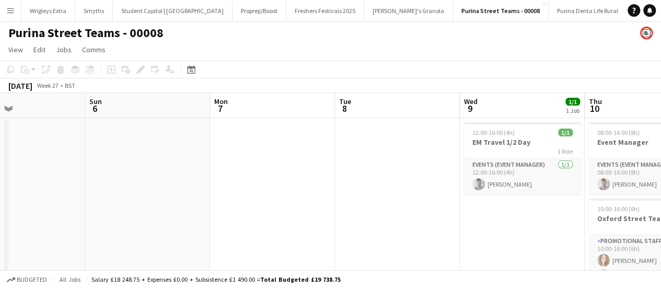
scroll to position [0, 288]
click at [187, 71] on icon "Date picker" at bounding box center [191, 69] width 8 height 8
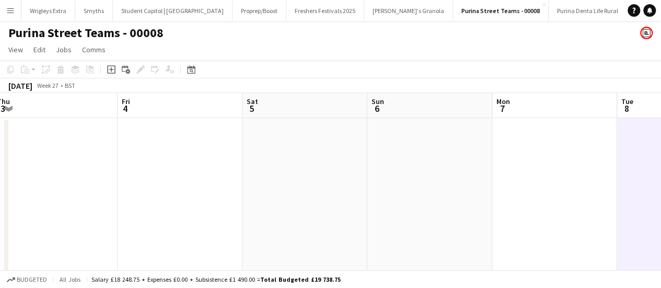
drag, startPoint x: 222, startPoint y: 206, endPoint x: 499, endPoint y: 174, distance: 278.4
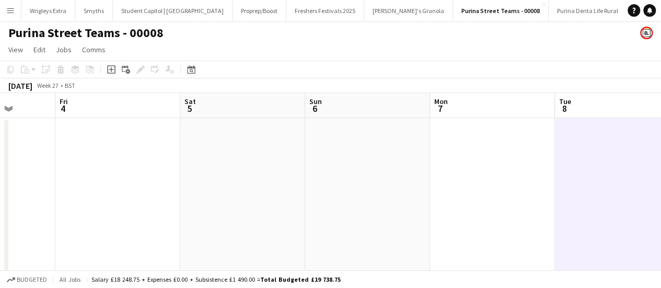
drag, startPoint x: 214, startPoint y: 177, endPoint x: 554, endPoint y: 155, distance: 340.4
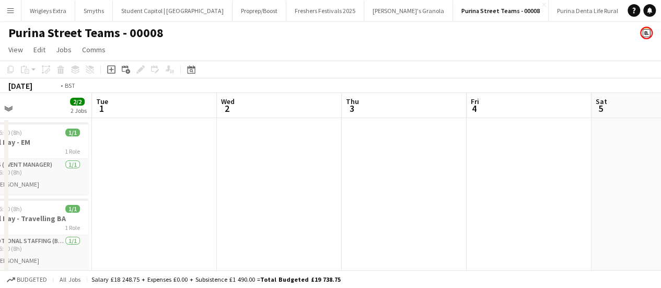
drag, startPoint x: 204, startPoint y: 168, endPoint x: 570, endPoint y: 151, distance: 366.2
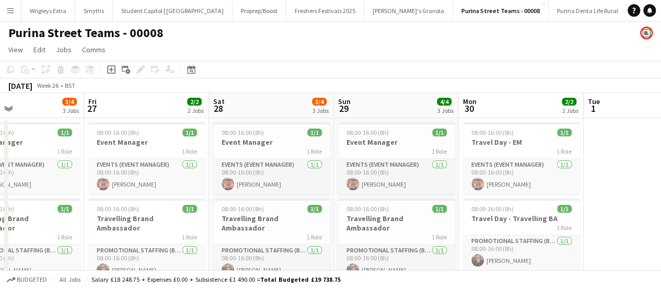
scroll to position [0, 232]
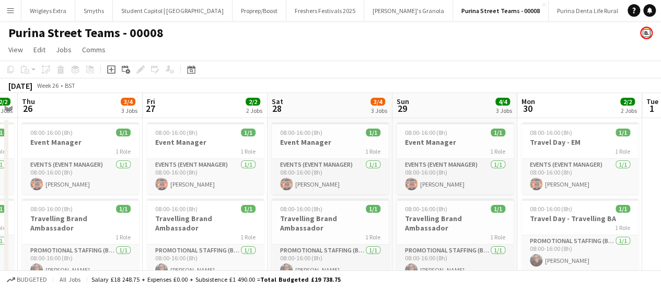
drag, startPoint x: 230, startPoint y: 165, endPoint x: 414, endPoint y: 155, distance: 184.2
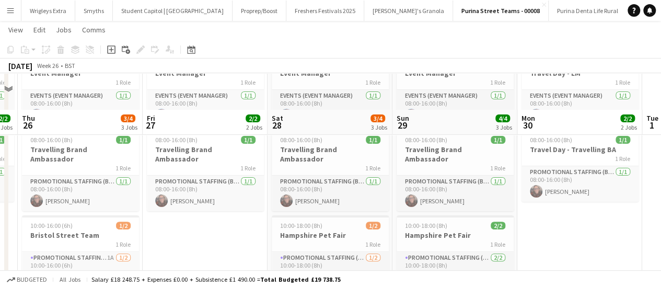
scroll to position [105, 0]
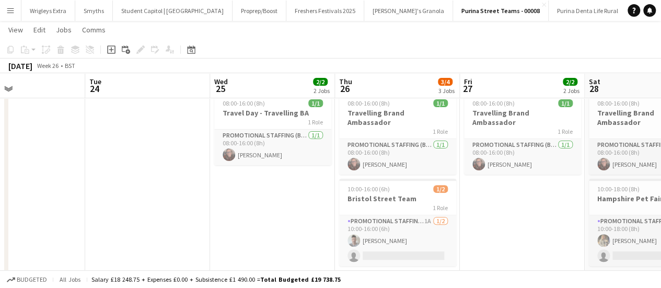
drag, startPoint x: 119, startPoint y: 185, endPoint x: 447, endPoint y: 177, distance: 328.3
click at [447, 177] on app-calendar-viewport "Sat 21 Sun 22 Mon 23 Tue 24 Wed 25 2/2 2 Jobs Thu 26 3/4 3 Jobs Fri 27 2/2 2 Jo…" at bounding box center [330, 208] width 661 height 545
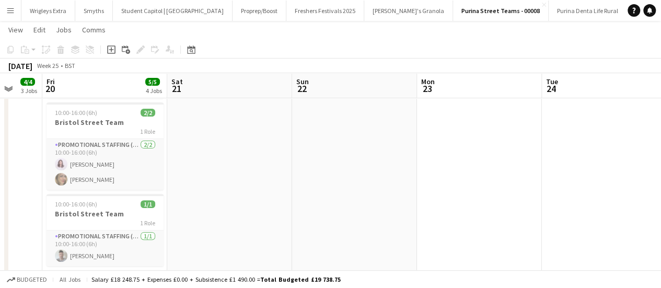
drag, startPoint x: 198, startPoint y: 185, endPoint x: 512, endPoint y: 182, distance: 314.6
click at [513, 182] on app-calendar-viewport "Thu 19 4/4 3 Jobs Fri 20 5/5 4 Jobs Sat 21 Sun 22 Mon 23 Tue 24 Wed 25 2/2 2 Jo…" at bounding box center [330, 208] width 661 height 545
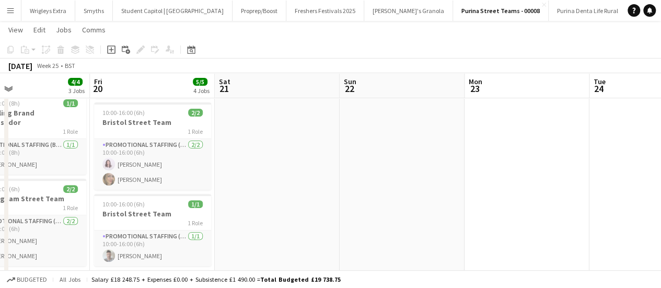
drag, startPoint x: 225, startPoint y: 180, endPoint x: 398, endPoint y: 165, distance: 173.6
click at [398, 165] on app-calendar-viewport "Tue 17 2/2 2 Jobs Wed 18 4/4 3 Jobs Thu 19 4/4 3 Jobs Fri 20 5/5 4 Jobs Sat 21 …" at bounding box center [330, 208] width 661 height 545
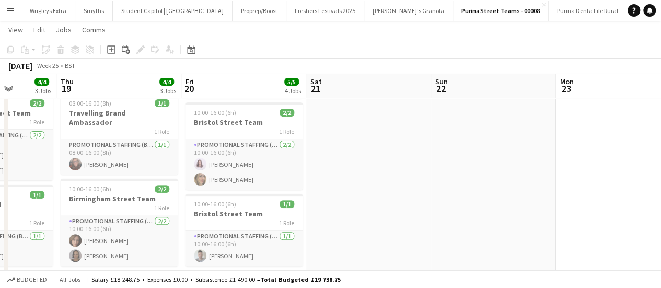
drag, startPoint x: 467, startPoint y: 165, endPoint x: 322, endPoint y: 165, distance: 145.3
click at [208, 172] on app-calendar-viewport "Mon 16 Tue 17 2/2 2 Jobs Wed 18 4/4 3 Jobs Thu 19 4/4 3 Jobs Fri 20 5/5 4 Jobs …" at bounding box center [330, 208] width 661 height 545
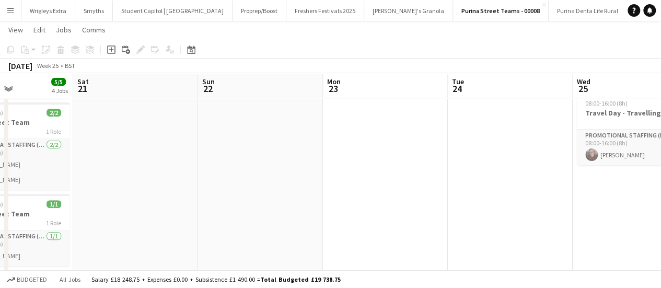
drag, startPoint x: 507, startPoint y: 164, endPoint x: 274, endPoint y: 180, distance: 233.7
click at [274, 180] on app-calendar-viewport "Wed 18 4/4 3 Jobs Thu 19 4/4 3 Jobs Fri 20 5/5 4 Jobs Sat 21 Sun 22 Mon 23 Tue …" at bounding box center [330, 208] width 661 height 545
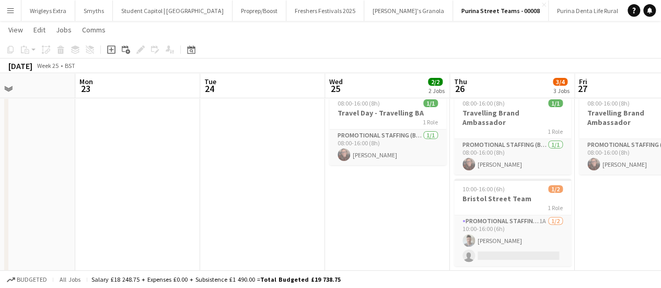
scroll to position [0, 306]
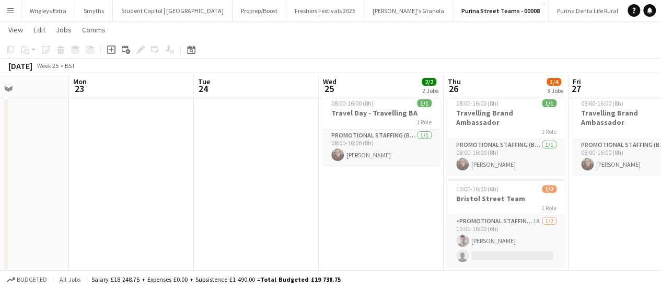
drag, startPoint x: 337, startPoint y: 182, endPoint x: 164, endPoint y: 186, distance: 172.5
click at [164, 186] on app-calendar-viewport "Fri 20 5/5 4 Jobs Sat 21 Sun 22 Mon 23 Tue 24 Wed 25 2/2 2 Jobs Thu 26 3/4 3 Jo…" at bounding box center [330, 208] width 661 height 545
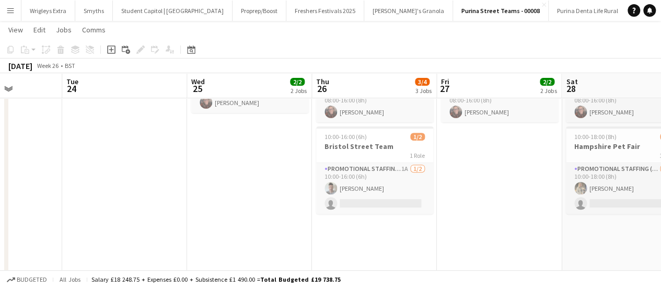
scroll to position [0, 456]
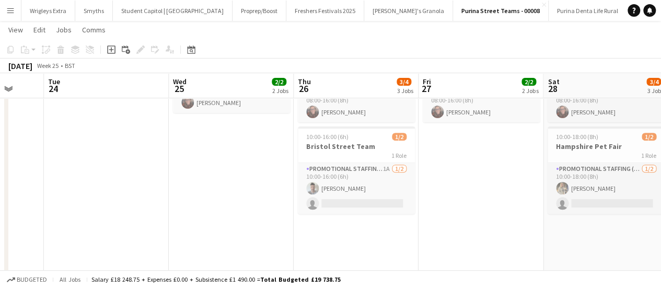
drag, startPoint x: 430, startPoint y: 195, endPoint x: 280, endPoint y: 200, distance: 150.1
click at [280, 200] on app-calendar-viewport "Fri 20 5/5 4 Jobs Sat 21 Sun 22 Mon 23 Tue 24 Wed 25 2/2 2 Jobs Thu 26 3/4 3 Jo…" at bounding box center [330, 156] width 661 height 545
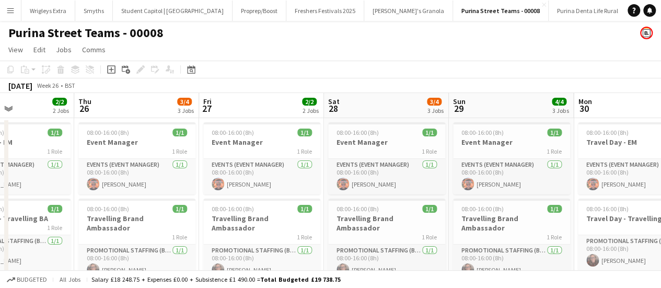
scroll to position [0, 426]
drag, startPoint x: 550, startPoint y: 188, endPoint x: 332, endPoint y: 188, distance: 217.4
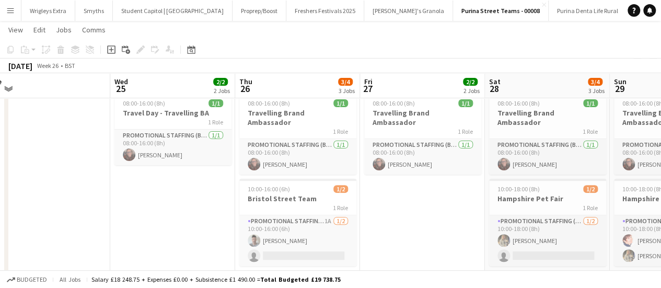
scroll to position [0, 257]
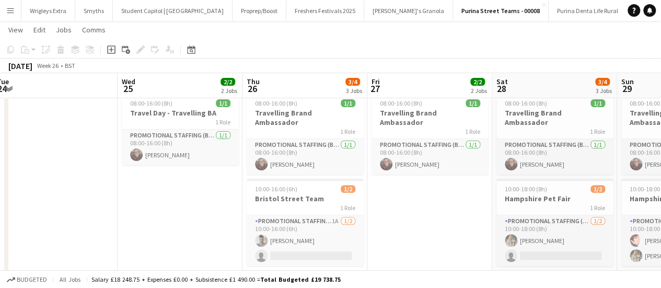
drag, startPoint x: 241, startPoint y: 233, endPoint x: 411, endPoint y: 218, distance: 170.5
click at [411, 218] on app-calendar-viewport "Sun 22 Mon 23 Tue 24 Wed 25 2/2 2 Jobs Thu 26 3/4 3 Jobs Fri 27 2/2 2 Jobs Sat …" at bounding box center [330, 208] width 661 height 545
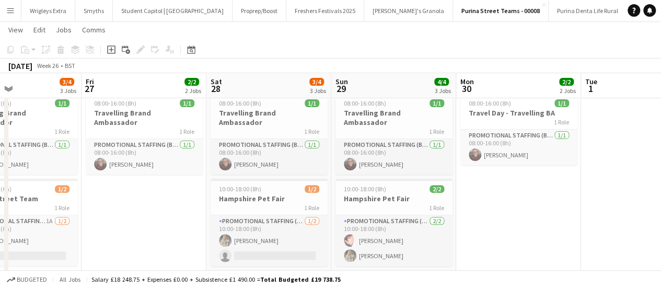
scroll to position [0, 295]
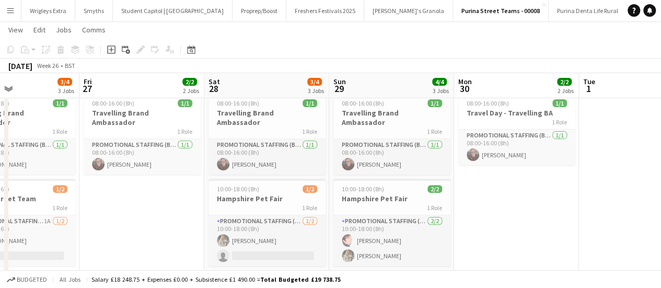
drag, startPoint x: 504, startPoint y: 257, endPoint x: 216, endPoint y: 248, distance: 288.1
click at [216, 248] on app-calendar-viewport "Tue 24 Wed 25 2/2 2 Jobs Thu 26 3/4 3 Jobs Fri 27 2/2 2 Jobs Sat 28 3/4 3 Jobs …" at bounding box center [330, 208] width 661 height 545
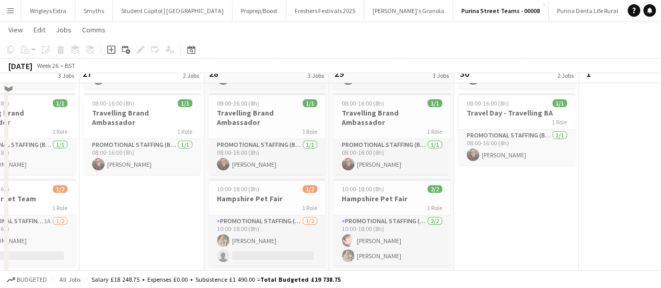
scroll to position [52, 0]
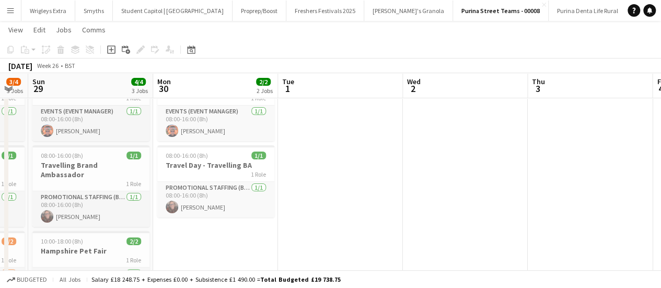
drag, startPoint x: 534, startPoint y: 248, endPoint x: 233, endPoint y: 246, distance: 301.0
click at [233, 246] on app-calendar-viewport "Thu 26 3/4 3 Jobs Fri 27 2/2 2 Jobs Sat 28 3/4 3 Jobs Sun 29 4/4 3 Jobs Mon 30 …" at bounding box center [330, 261] width 661 height 545
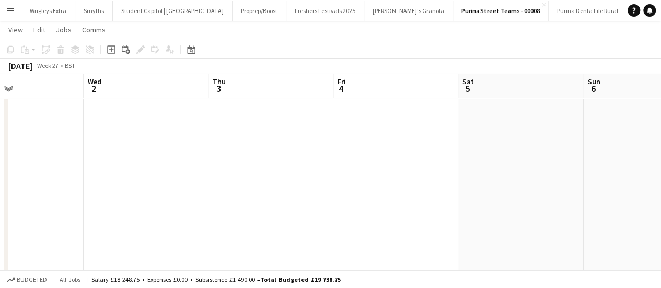
drag, startPoint x: 560, startPoint y: 211, endPoint x: 240, endPoint y: 210, distance: 319.3
click at [240, 210] on app-calendar-viewport "Sat 28 3/4 3 Jobs Sun 29 4/4 3 Jobs Mon 30 2/2 2 Jobs Tue 1 Wed 2 Thu 3 Fri 4 S…" at bounding box center [330, 261] width 661 height 545
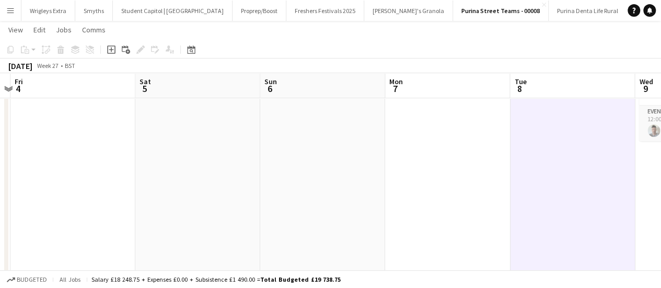
drag, startPoint x: 290, startPoint y: 205, endPoint x: 175, endPoint y: 203, distance: 114.5
click at [175, 203] on app-calendar-viewport "Mon 30 2/2 2 Jobs Tue 1 Wed 2 Thu 3 Fri 4 Sat 5 Sun 6 Mon 7 Tue 8 Wed 9 1/1 1 J…" at bounding box center [330, 261] width 661 height 545
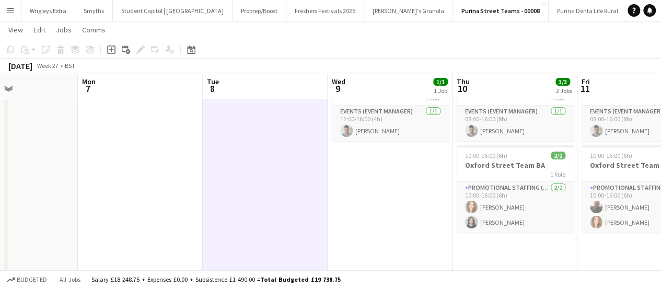
scroll to position [0, 311]
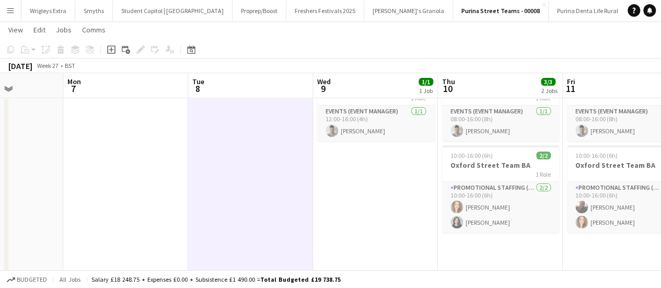
drag, startPoint x: 450, startPoint y: 203, endPoint x: 129, endPoint y: 213, distance: 322.1
click at [129, 213] on app-calendar-viewport "Fri 4 Sat 5 Sun 6 Mon 7 Tue 8 Wed 9 1/1 1 Job Thu 10 3/3 2 Jobs Fri 11 3/3 2 Jo…" at bounding box center [330, 261] width 661 height 545
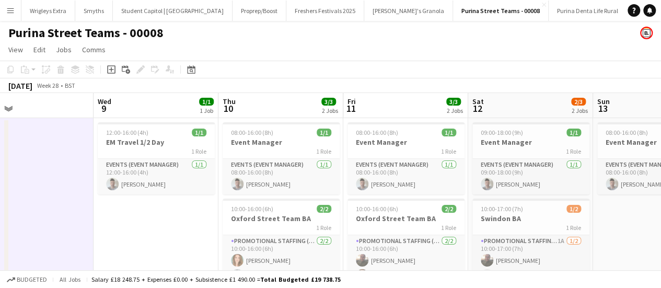
scroll to position [0, 309]
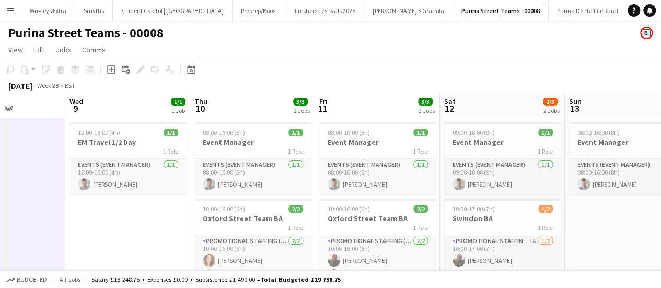
drag, startPoint x: 300, startPoint y: 234, endPoint x: 110, endPoint y: 218, distance: 190.9
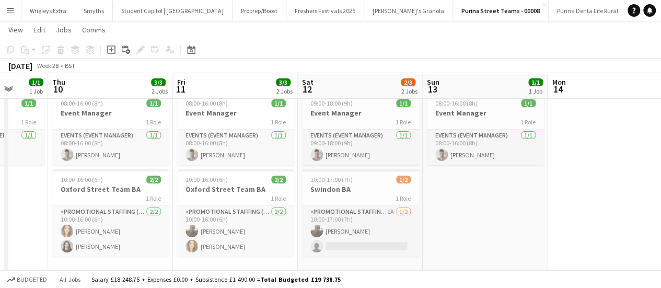
scroll to position [0, 479]
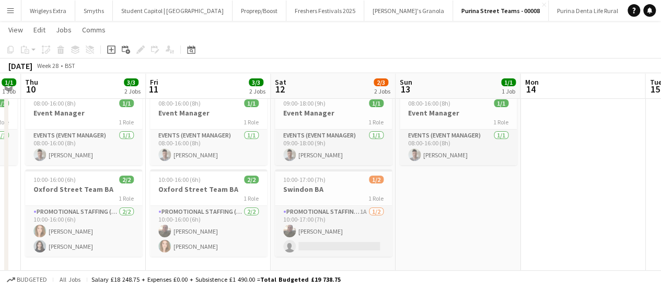
drag, startPoint x: 571, startPoint y: 251, endPoint x: 412, endPoint y: 224, distance: 161.2
click at [412, 224] on app-calendar-viewport "Sun 6 Mon 7 Tue 8 Wed 9 1/1 1 Job Thu 10 3/3 2 Jobs Fri 11 3/3 2 Jobs Sat 12 2/…" at bounding box center [330, 285] width 661 height 545
